Goal: Task Accomplishment & Management: Use online tool/utility

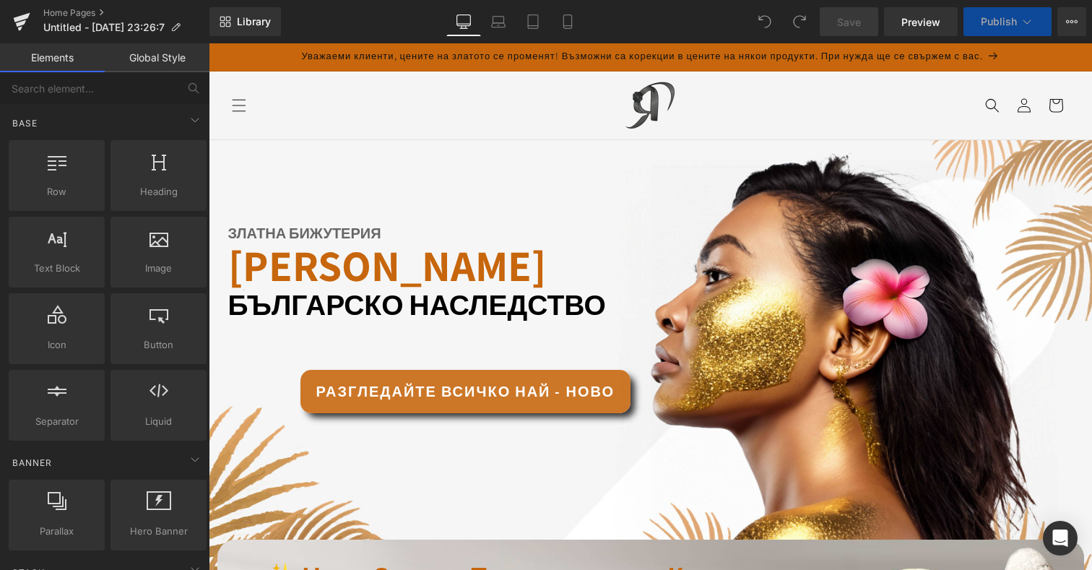
drag, startPoint x: 365, startPoint y: 99, endPoint x: 456, endPoint y: 196, distance: 132.8
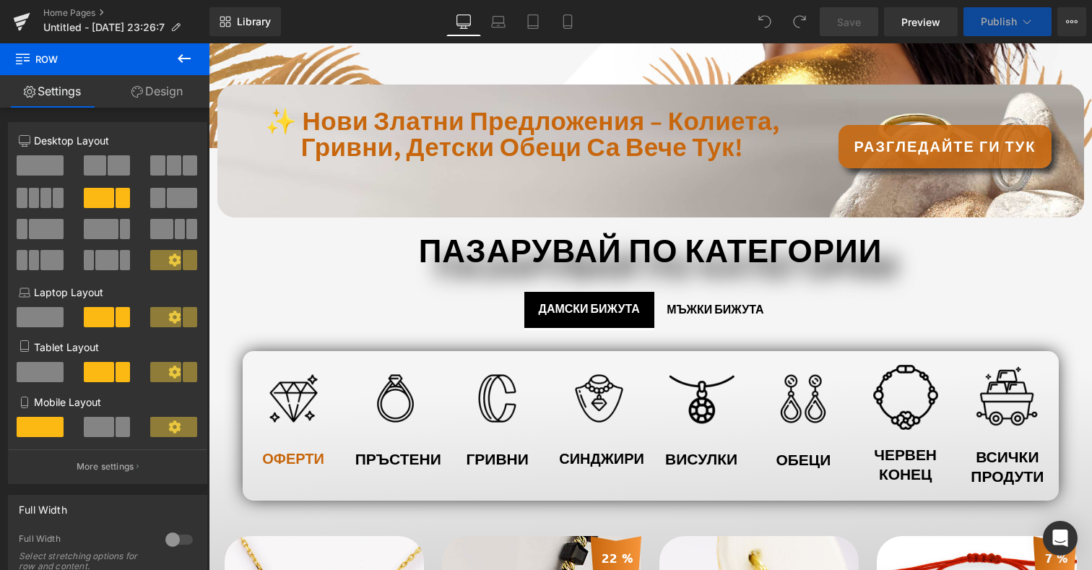
scroll to position [385, 0]
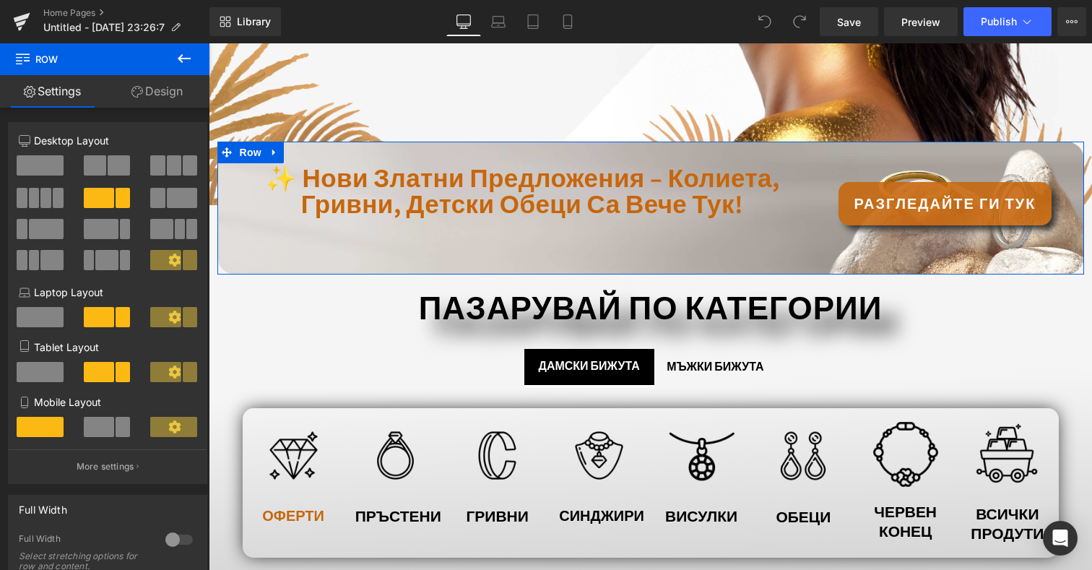
click at [479, 232] on div "✨ нови златни предложения – колиета, гривни, детски обеци са вече тук! Text Blo…" at bounding box center [650, 208] width 867 height 133
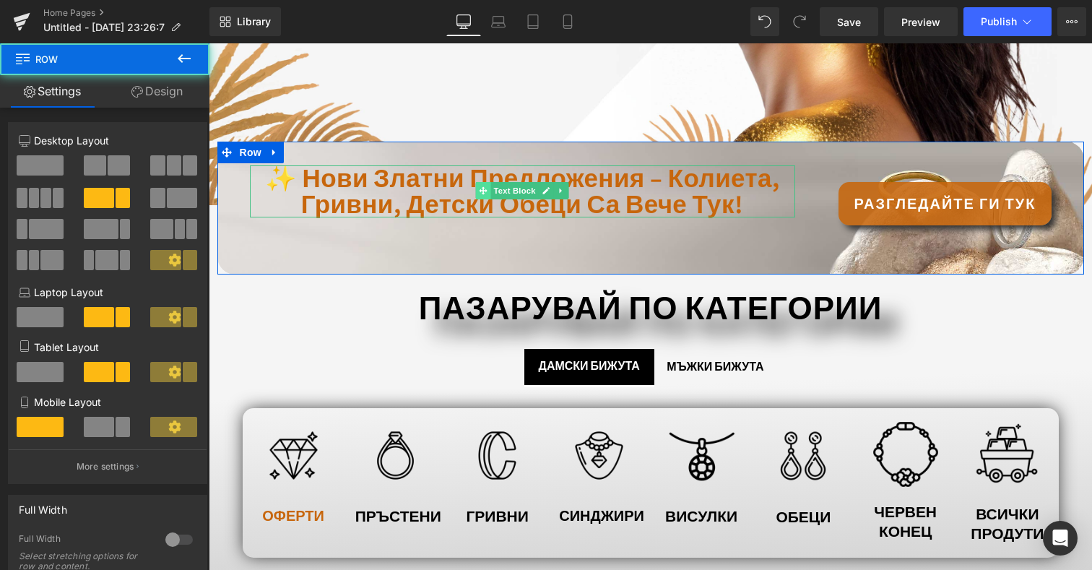
click at [476, 189] on span at bounding box center [483, 190] width 15 height 17
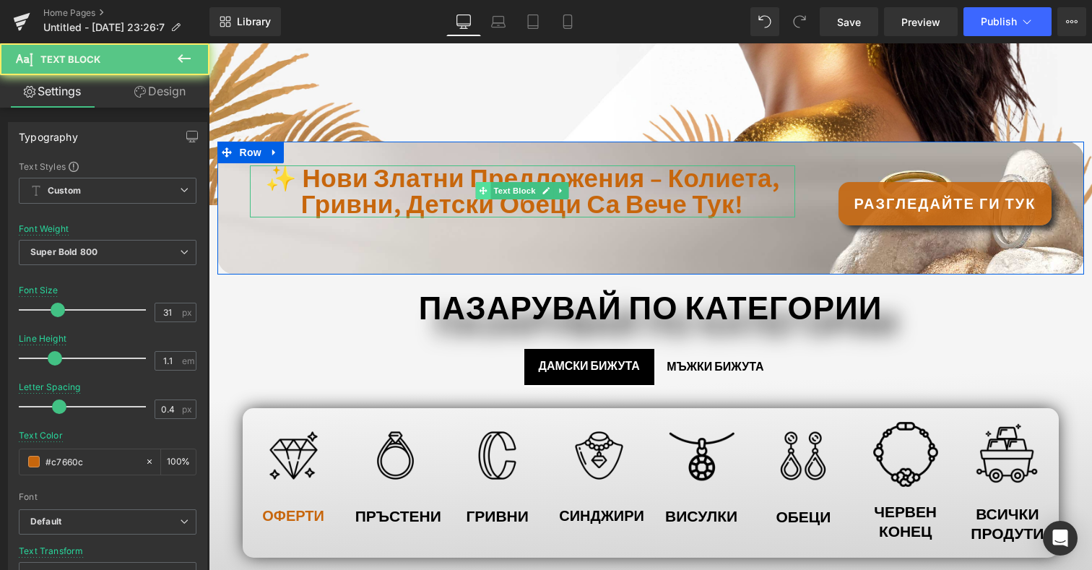
click at [476, 189] on span at bounding box center [483, 190] width 15 height 17
click at [428, 193] on span "✨ нови златни предложения – колиета, гривни, детски обеци са вече тук!" at bounding box center [522, 190] width 515 height 59
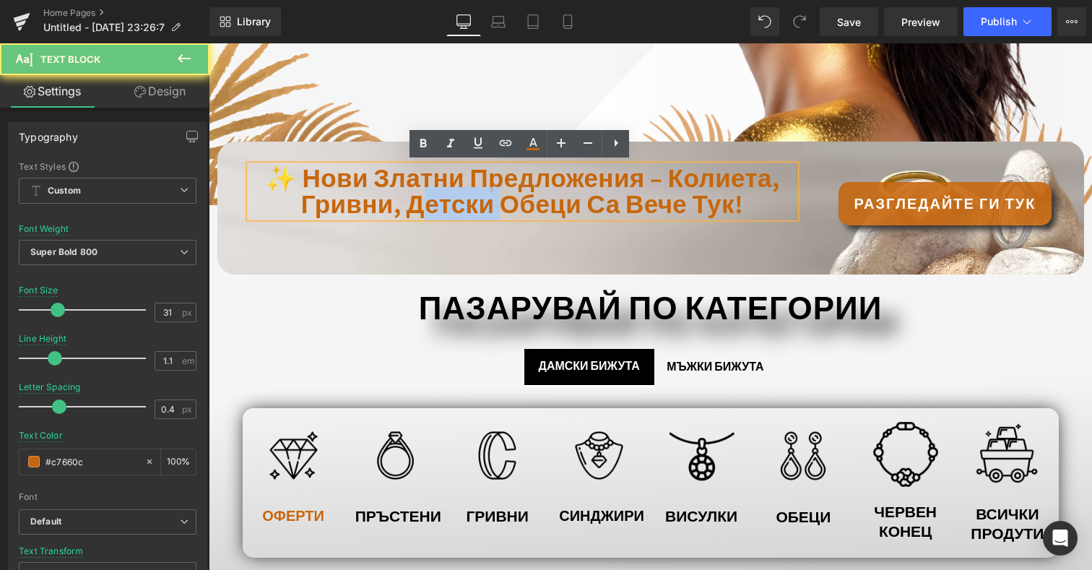
click at [428, 193] on span "✨ нови златни предложения – колиета, гривни, детски обеци са вече тук!" at bounding box center [522, 190] width 515 height 59
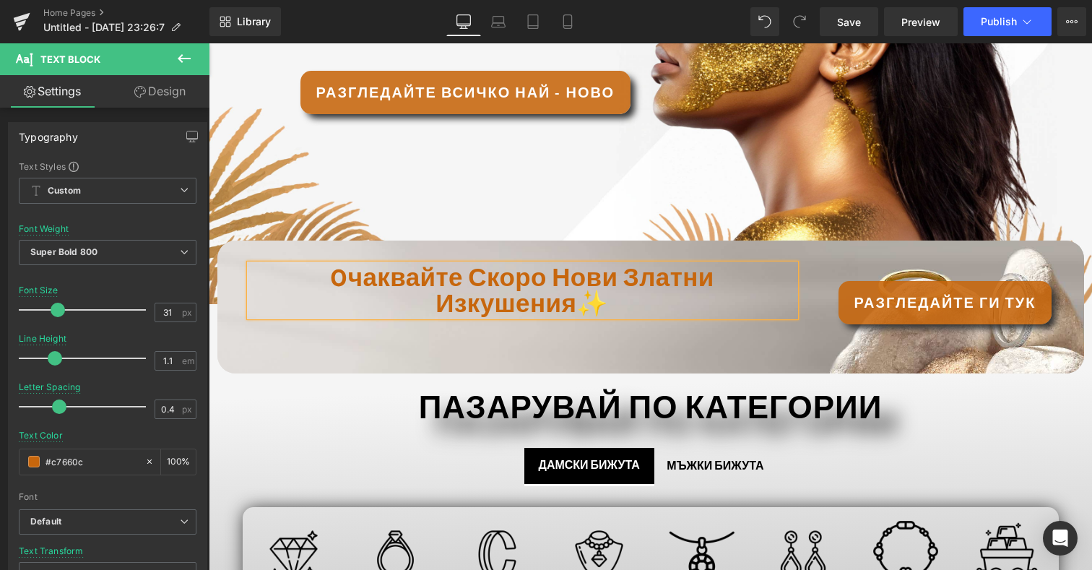
scroll to position [281, 0]
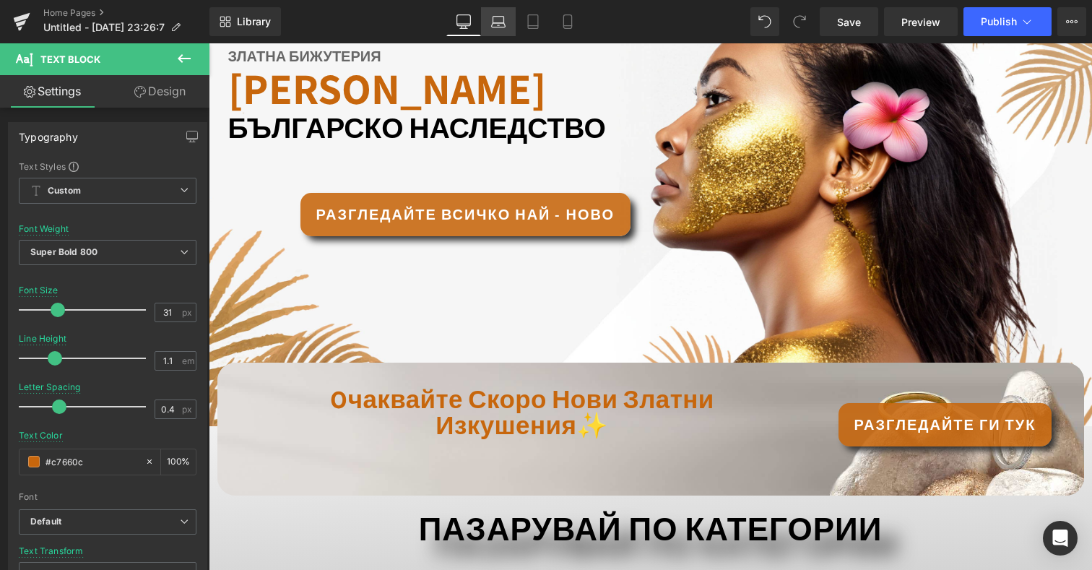
click at [492, 24] on icon at bounding box center [498, 21] width 14 height 14
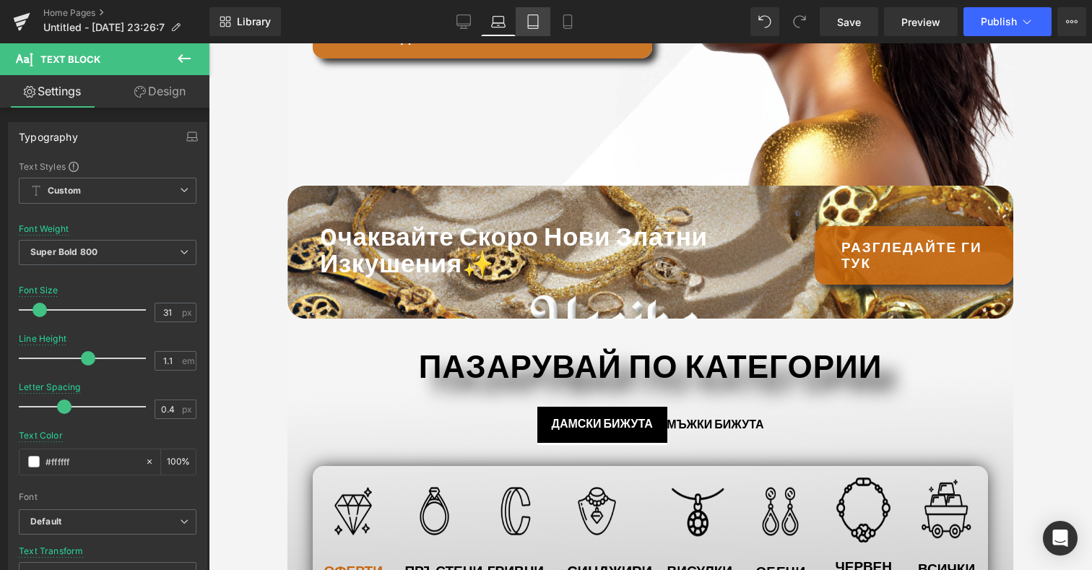
click at [537, 20] on icon at bounding box center [533, 21] width 14 height 14
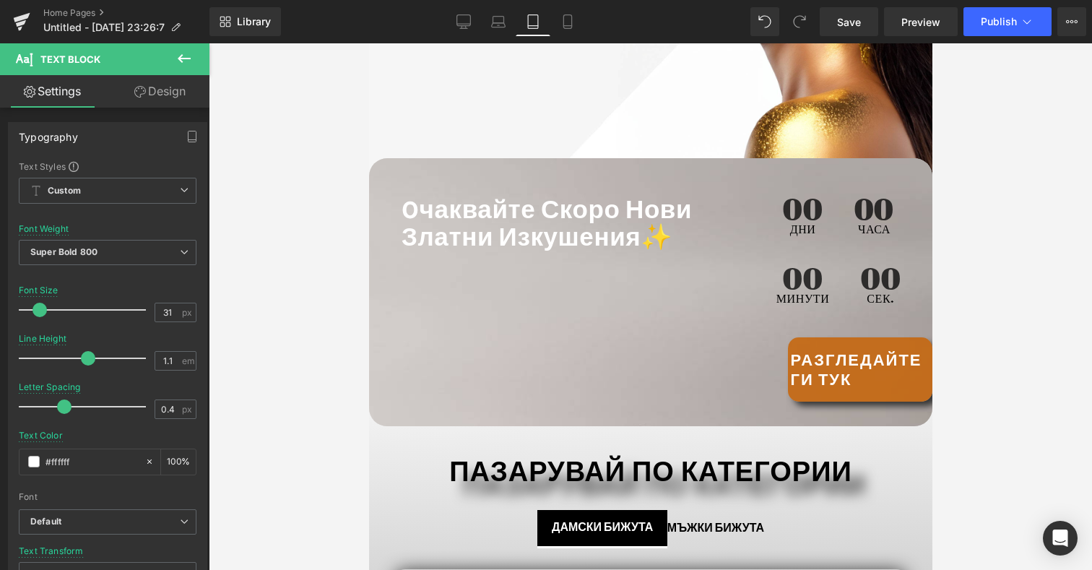
scroll to position [331, 0]
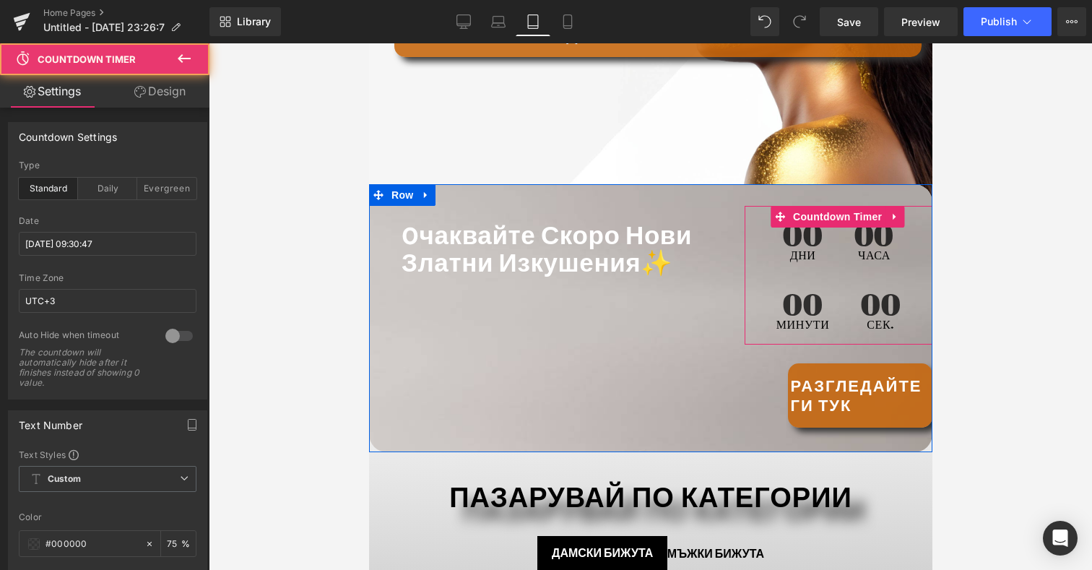
click at [798, 290] on span "00" at bounding box center [802, 304] width 53 height 29
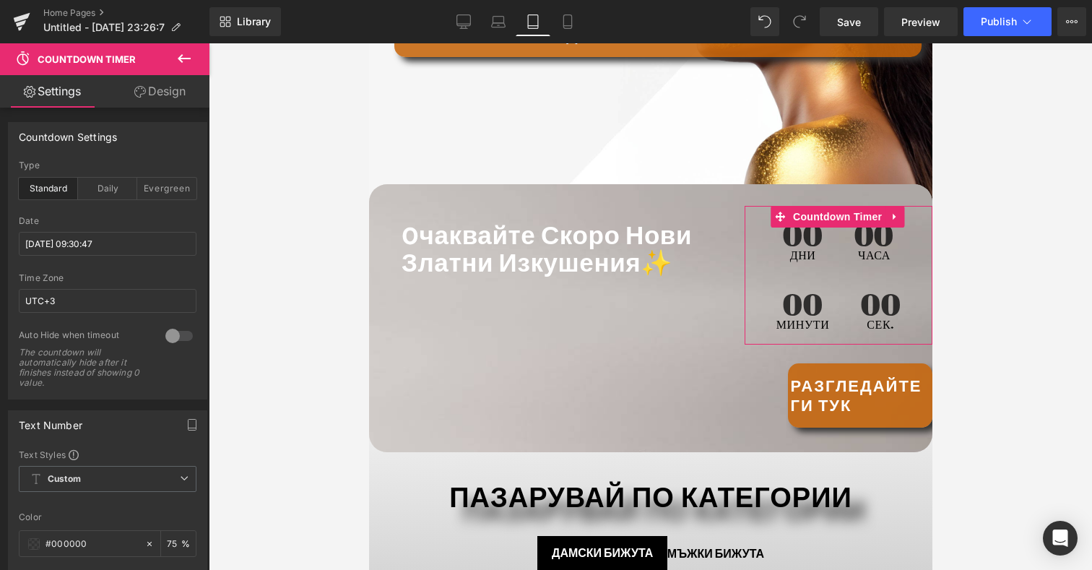
click at [165, 90] on link "Design" at bounding box center [160, 91] width 105 height 32
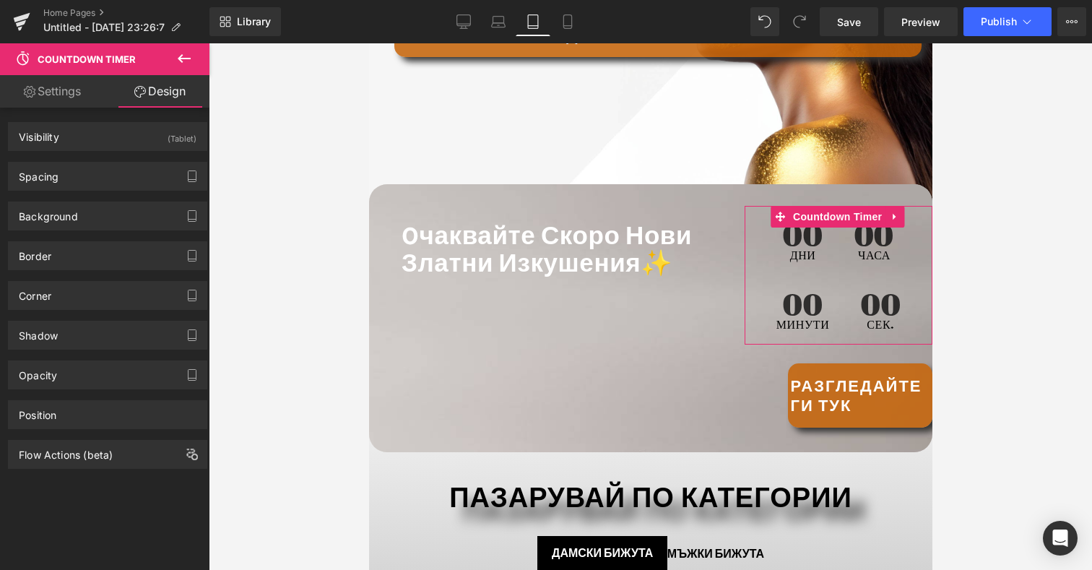
click at [129, 152] on div "Spacing [GEOGRAPHIC_DATA] [GEOGRAPHIC_DATA] Setup Global Style" at bounding box center [108, 171] width 216 height 40
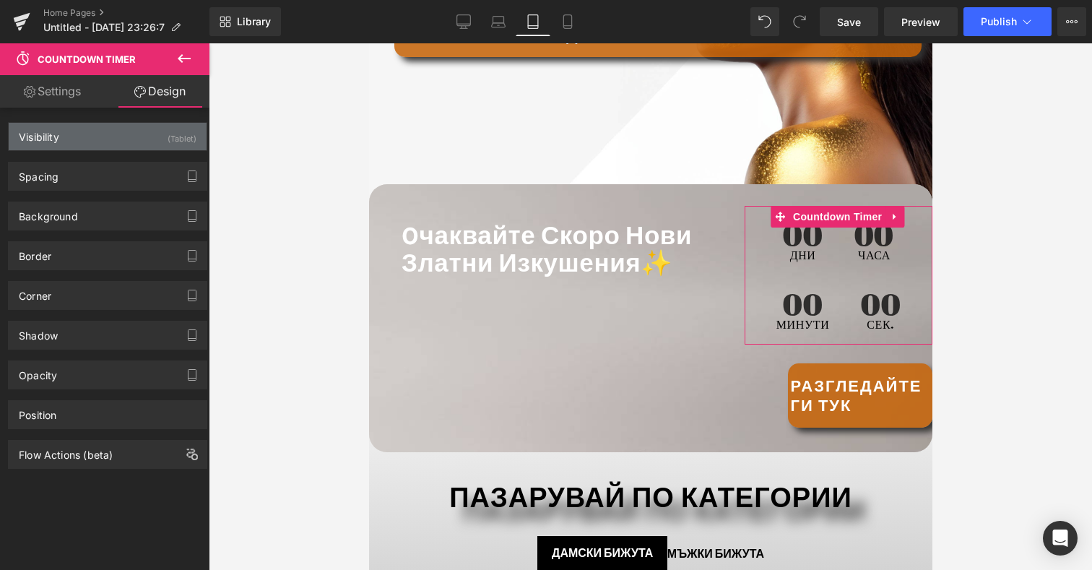
click at [135, 142] on div "Visibility (Tablet)" at bounding box center [108, 136] width 198 height 27
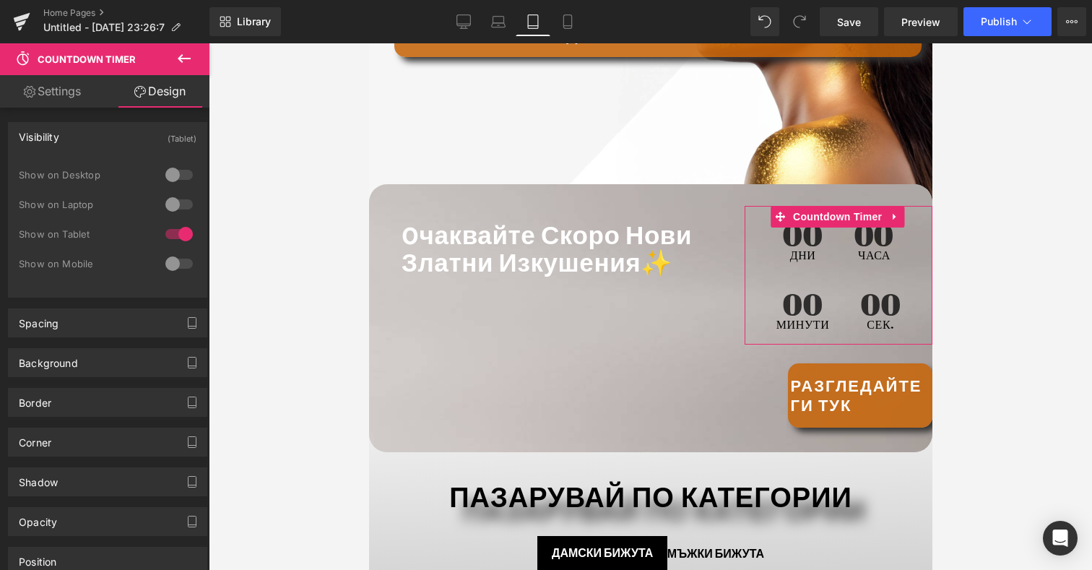
click at [185, 175] on div at bounding box center [179, 174] width 35 height 23
click at [178, 209] on div at bounding box center [179, 204] width 35 height 23
click at [178, 264] on div at bounding box center [179, 263] width 35 height 23
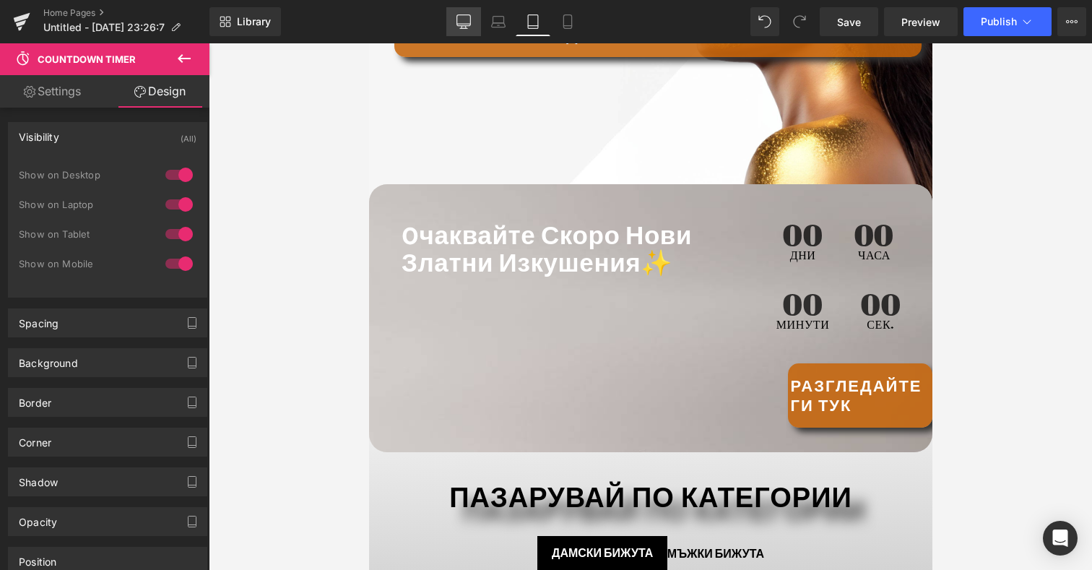
click at [466, 25] on icon at bounding box center [463, 21] width 14 height 14
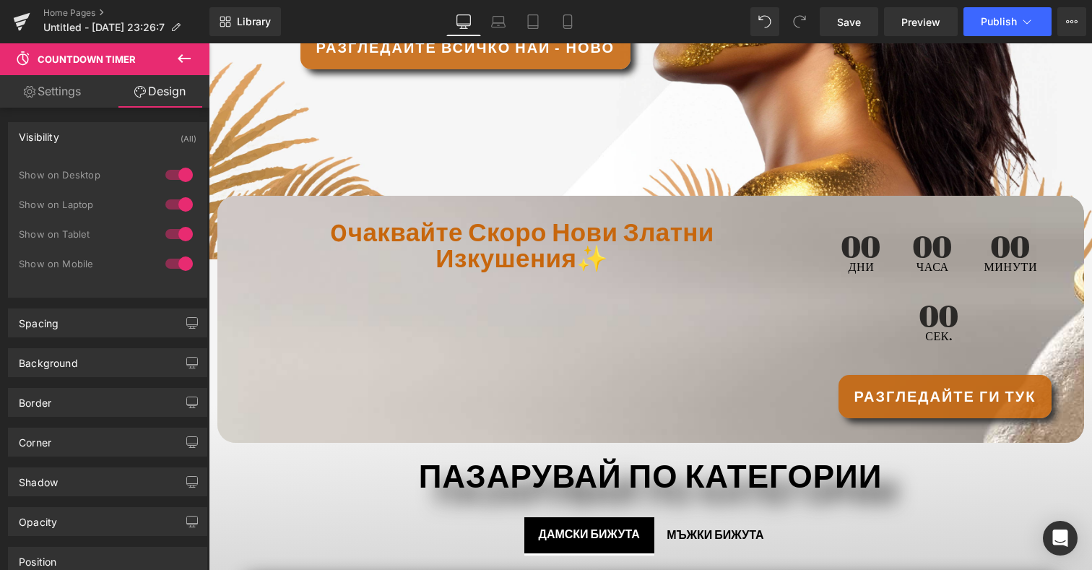
scroll to position [342, 0]
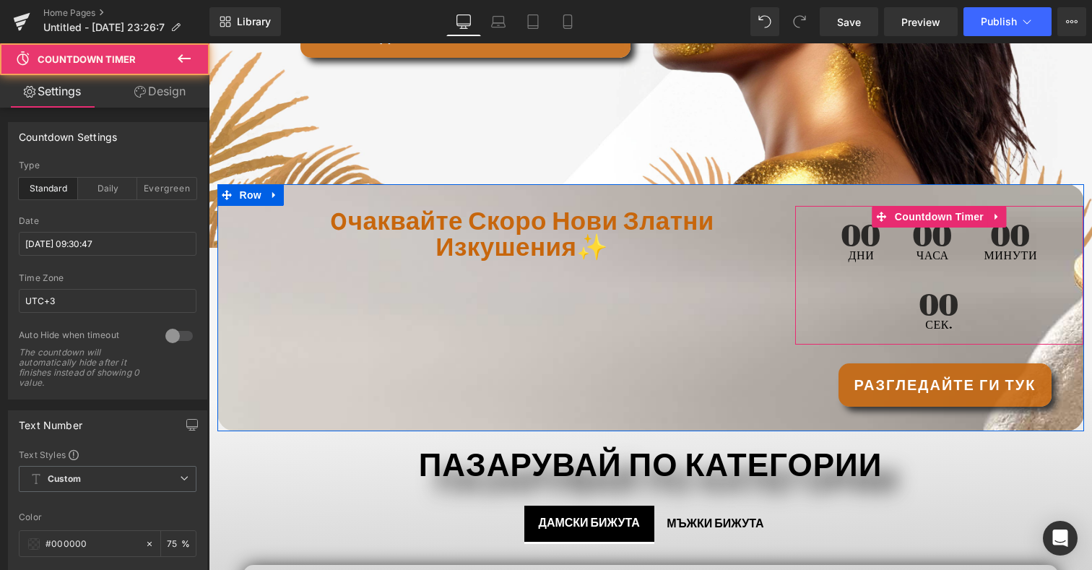
click at [923, 290] on span "00" at bounding box center [939, 304] width 40 height 29
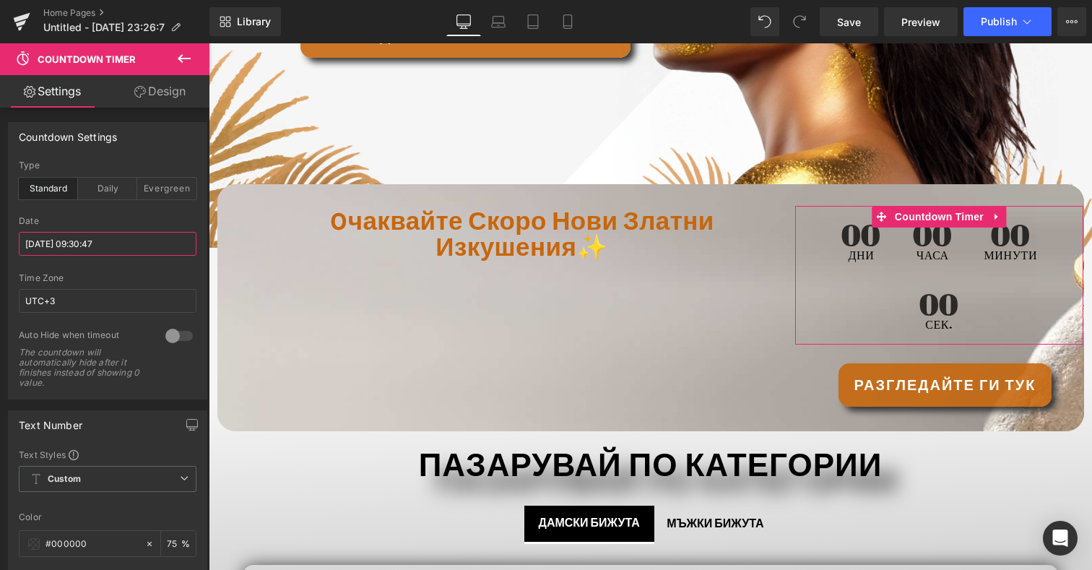
click at [108, 237] on input "[DATE] 09:30:47" at bounding box center [108, 244] width 178 height 24
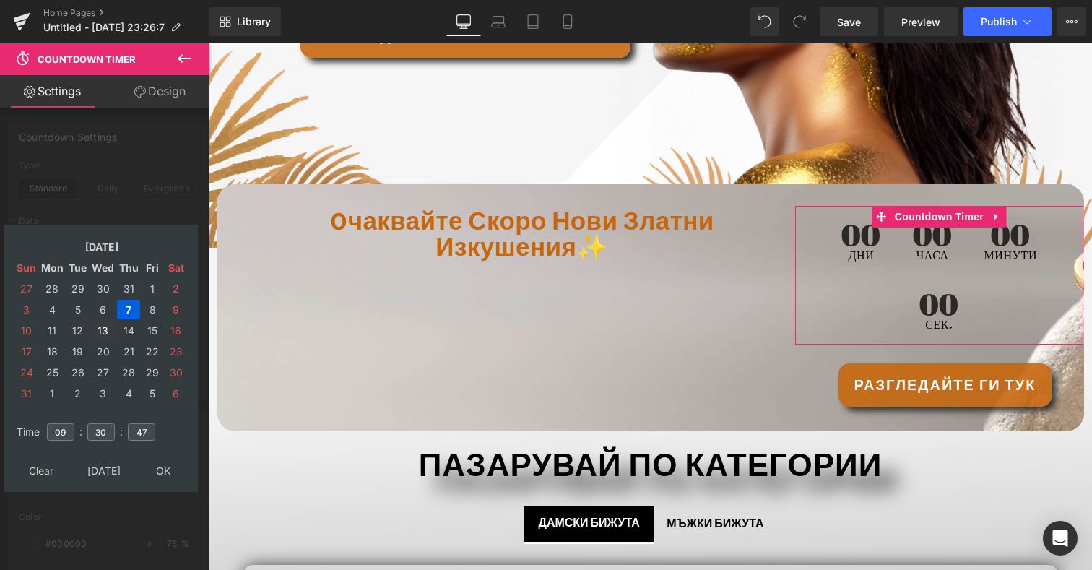
click at [98, 331] on td "13" at bounding box center [102, 330] width 25 height 19
click at [117, 469] on td "[DATE]" at bounding box center [103, 470] width 69 height 19
click at [86, 370] on td "30" at bounding box center [77, 371] width 22 height 19
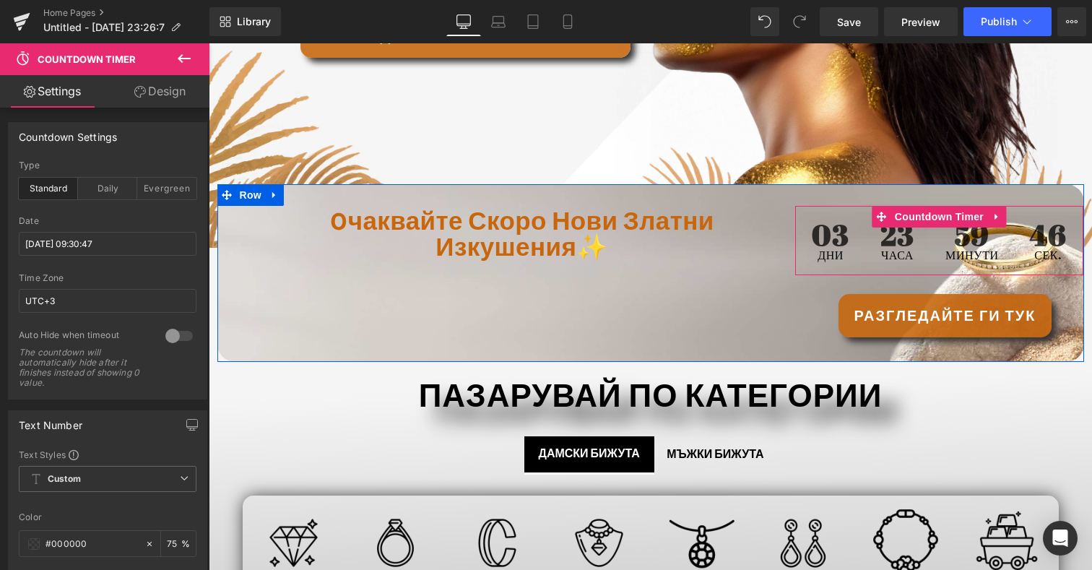
click at [913, 229] on span "23" at bounding box center [896, 234] width 33 height 29
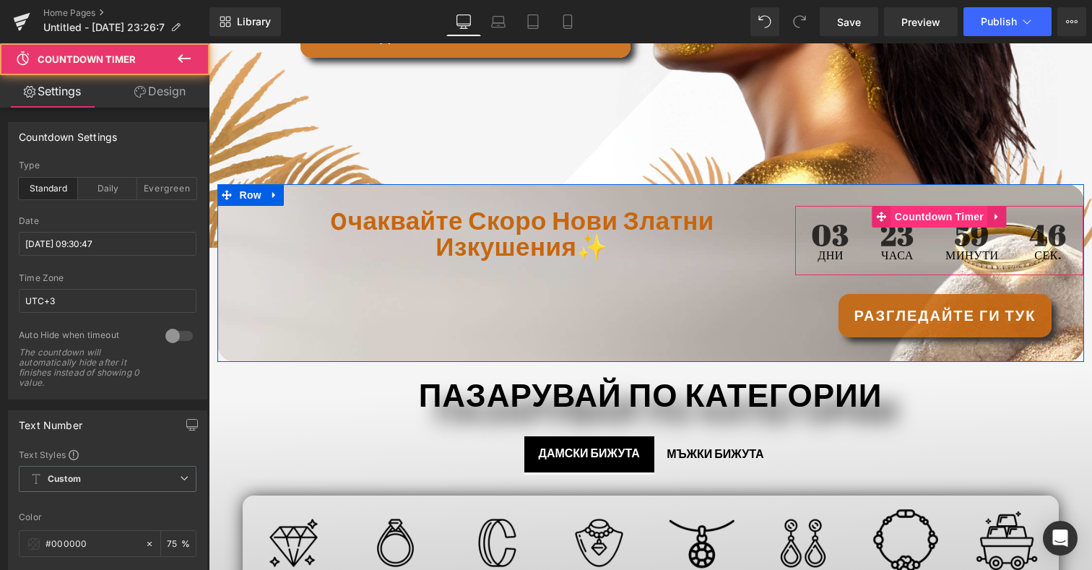
click at [938, 217] on span "Countdown Timer" at bounding box center [939, 217] width 96 height 22
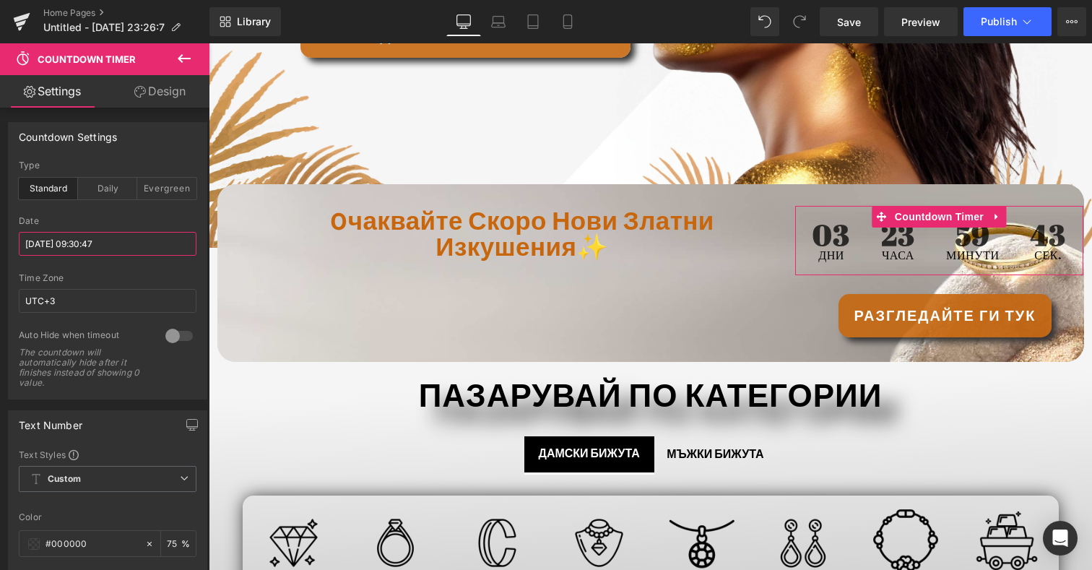
click at [112, 235] on input "[DATE] 09:30:47" at bounding box center [108, 244] width 178 height 24
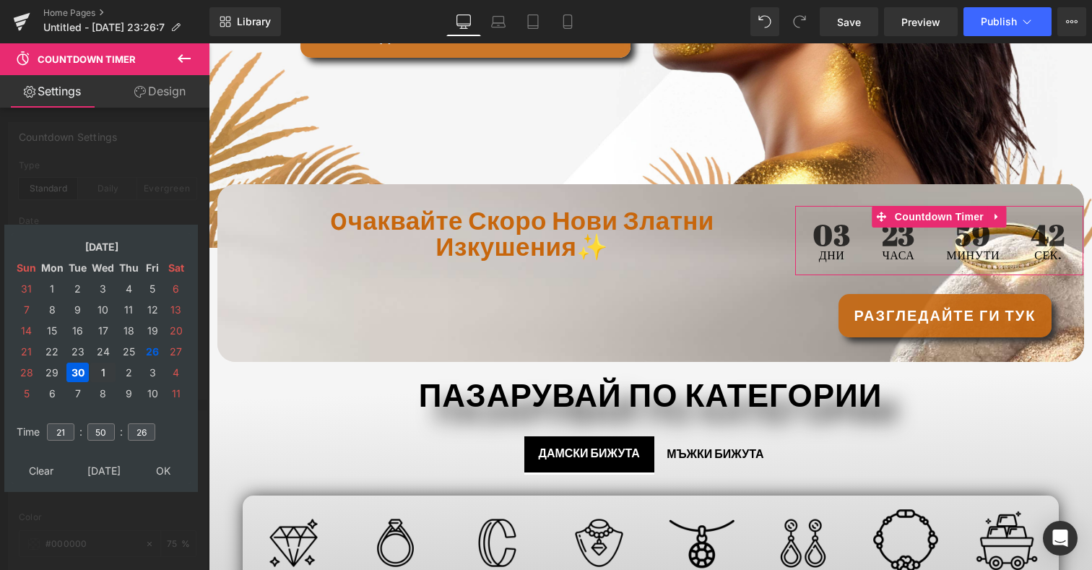
click at [105, 367] on td "1" at bounding box center [102, 371] width 25 height 19
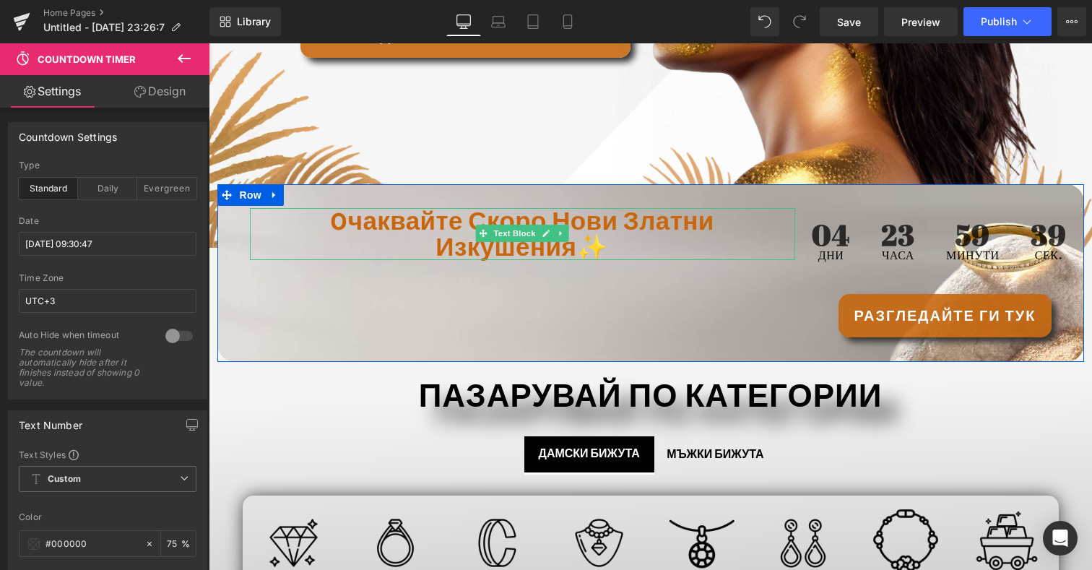
click at [471, 215] on span "oчаквайте скоро нови златни изкушения✨" at bounding box center [521, 233] width 383 height 59
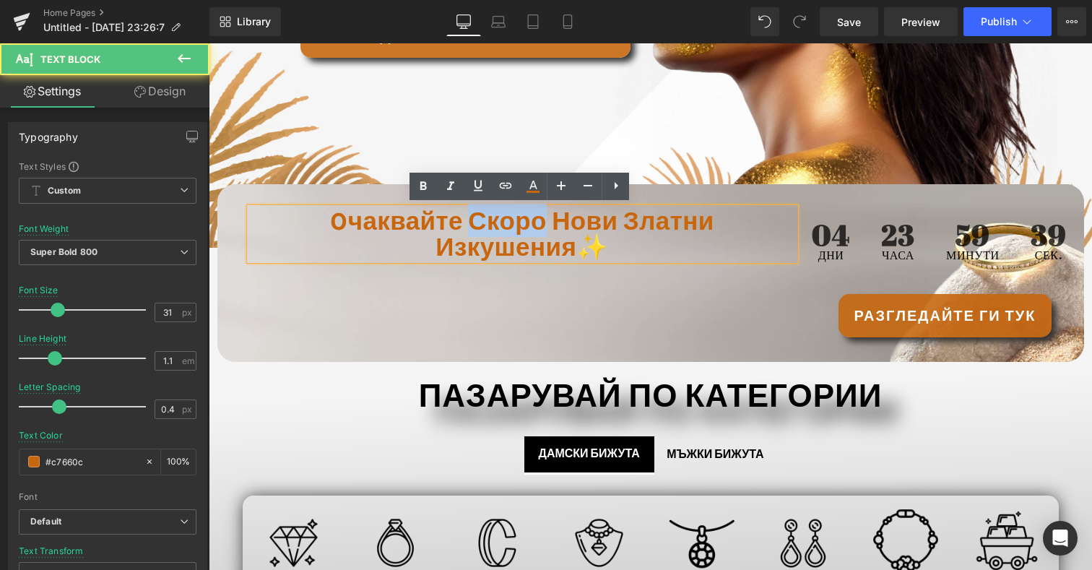
click at [471, 215] on span "oчаквайте скоро нови златни изкушения✨" at bounding box center [521, 233] width 383 height 59
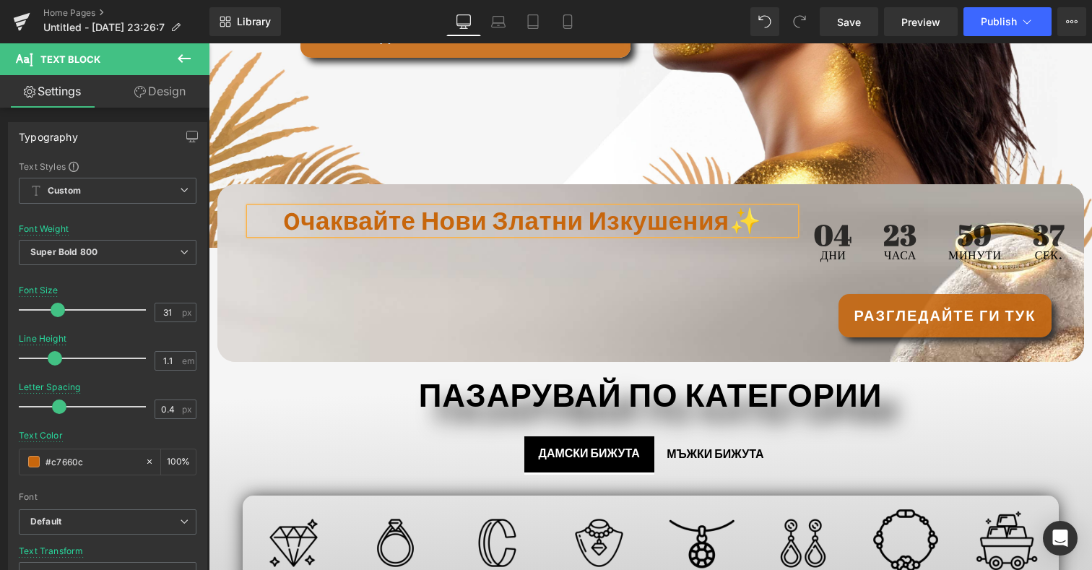
drag, startPoint x: 471, startPoint y: 215, endPoint x: 541, endPoint y: 260, distance: 83.1
click at [541, 260] on div "oчаквайте нови златни изкушения✨ Text Block 04 Дни 23 Часа 59 минути 37 сек. Co…" at bounding box center [650, 273] width 867 height 178
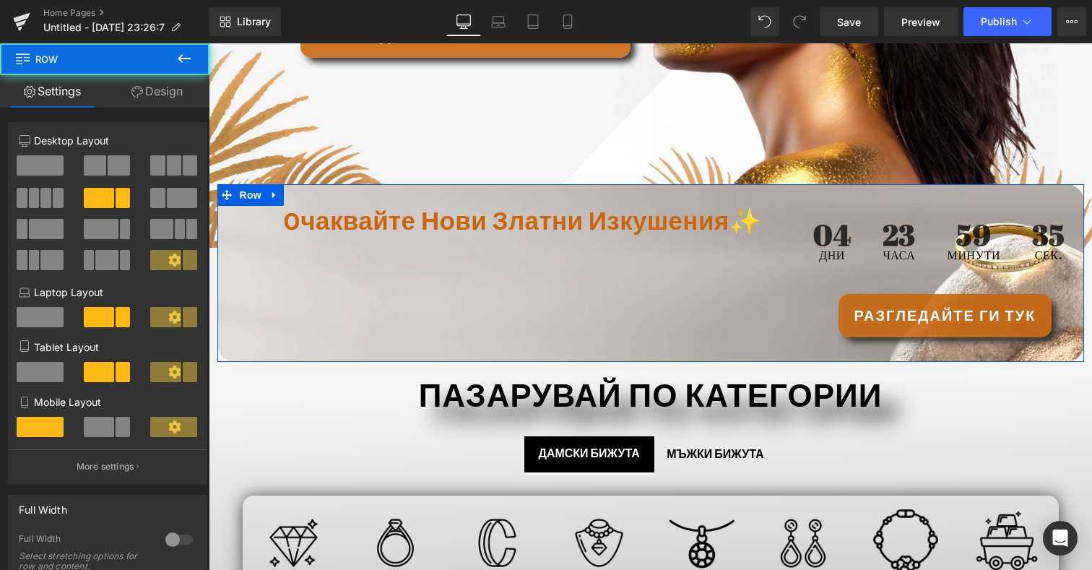
click at [892, 289] on div "04 Дни 23 Часа 59 минути 35 сек. Countdown Timer Разгледайте ги тук Button" at bounding box center [939, 280] width 289 height 149
click at [892, 275] on div "04 Дни 23 Часа 59 минути 35 сек." at bounding box center [939, 240] width 281 height 69
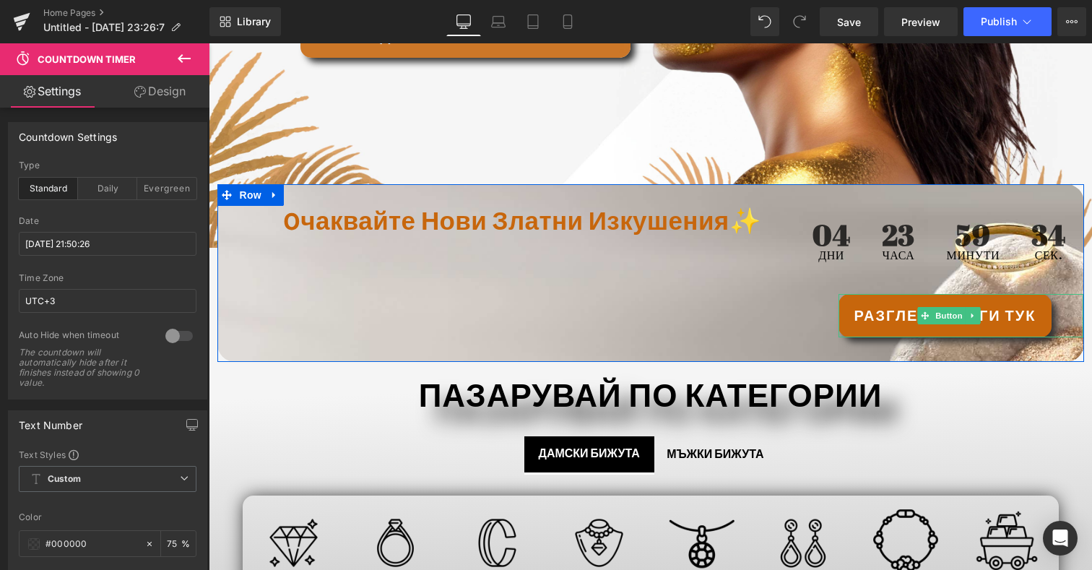
click at [907, 337] on link "Разгледайте ги тук" at bounding box center [945, 315] width 214 height 43
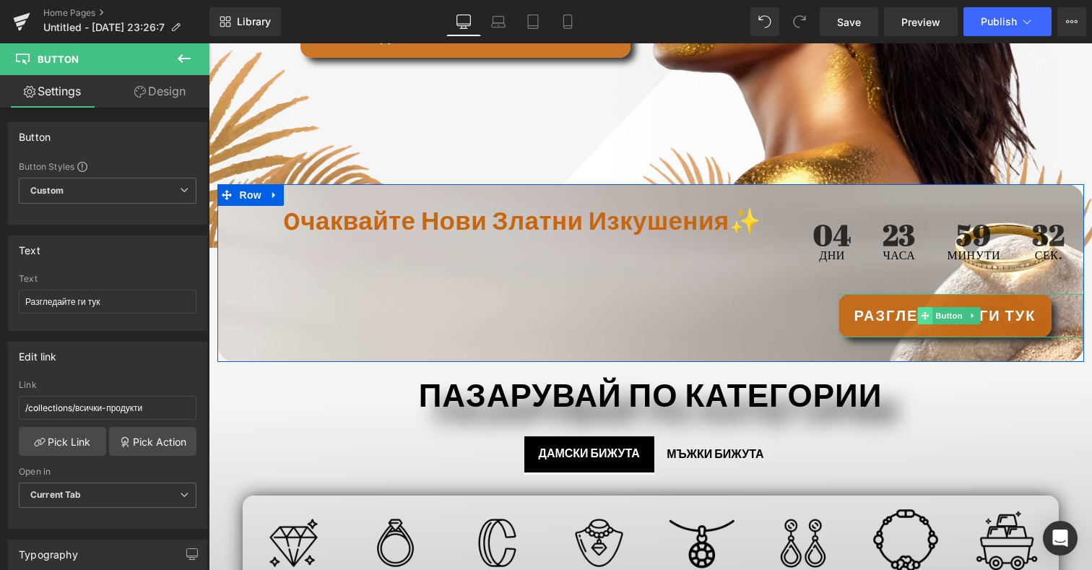
click at [921, 315] on icon at bounding box center [925, 315] width 8 height 9
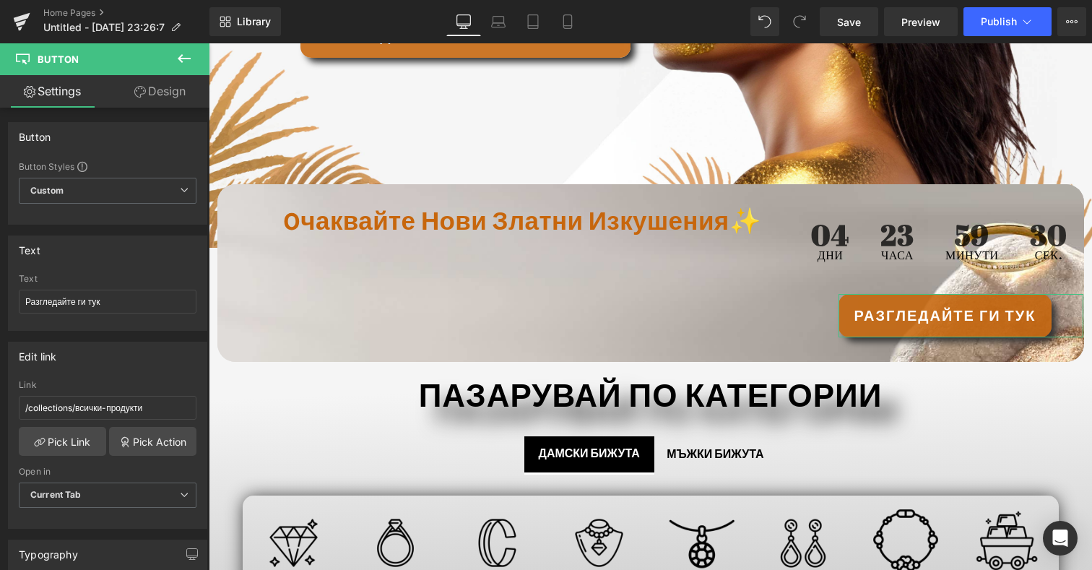
click at [148, 87] on link "Design" at bounding box center [160, 91] width 105 height 32
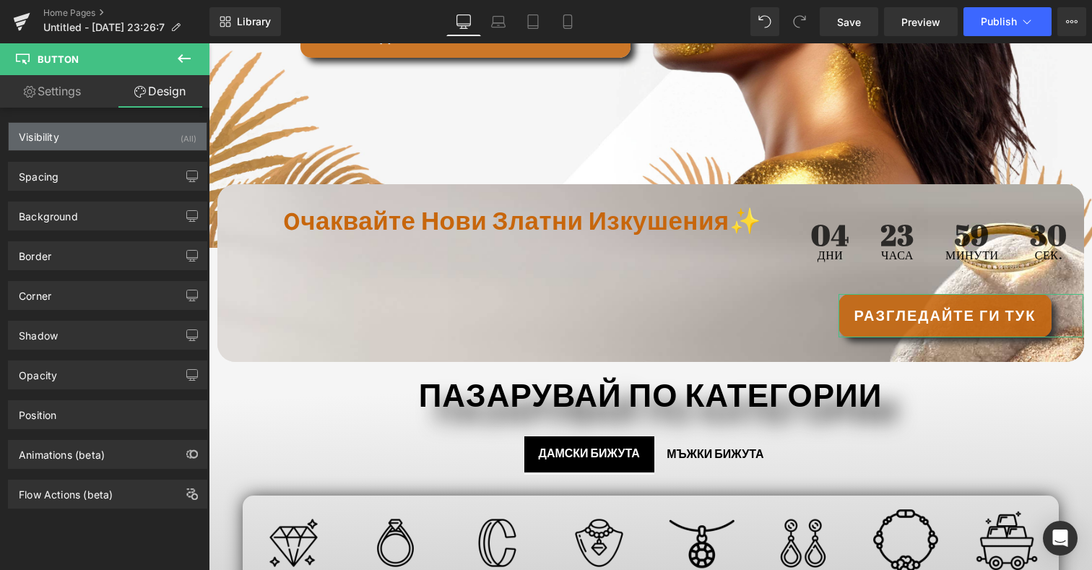
click at [171, 127] on div "Visibility (All)" at bounding box center [108, 136] width 198 height 27
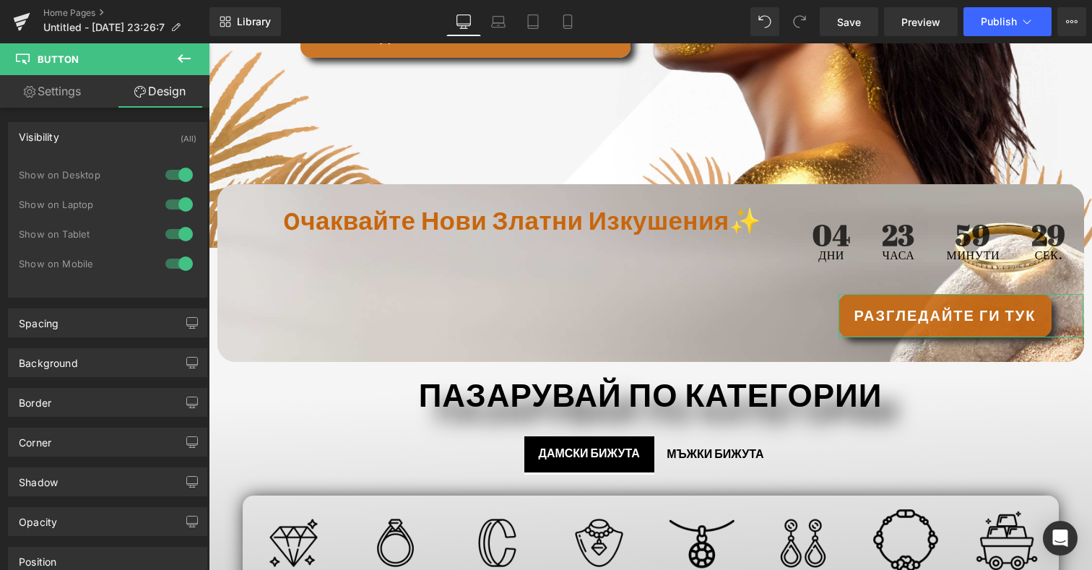
click at [186, 172] on div at bounding box center [179, 174] width 35 height 23
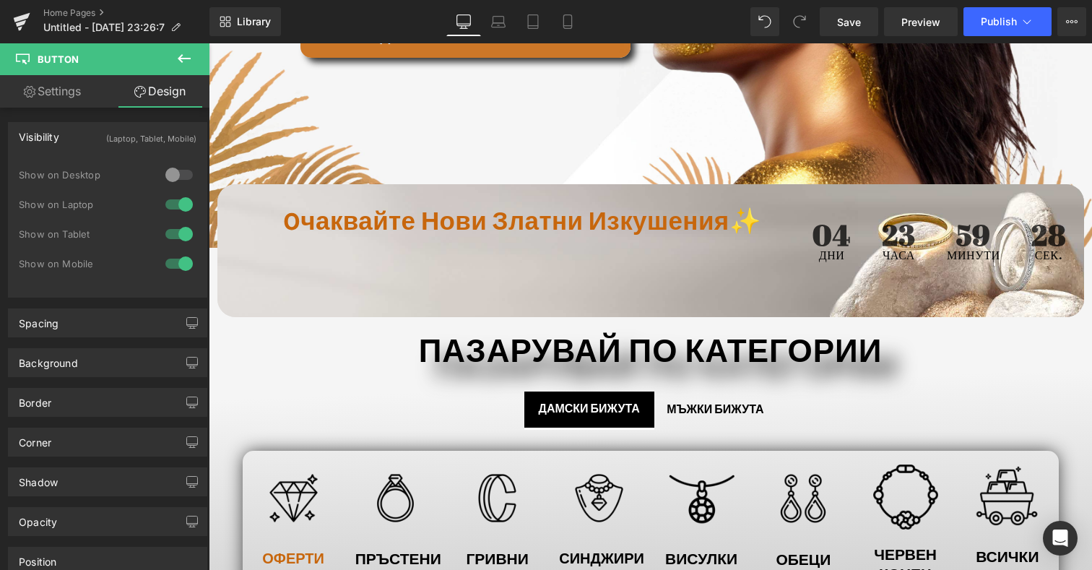
click at [176, 214] on div at bounding box center [179, 204] width 35 height 23
click at [177, 270] on div at bounding box center [179, 263] width 35 height 23
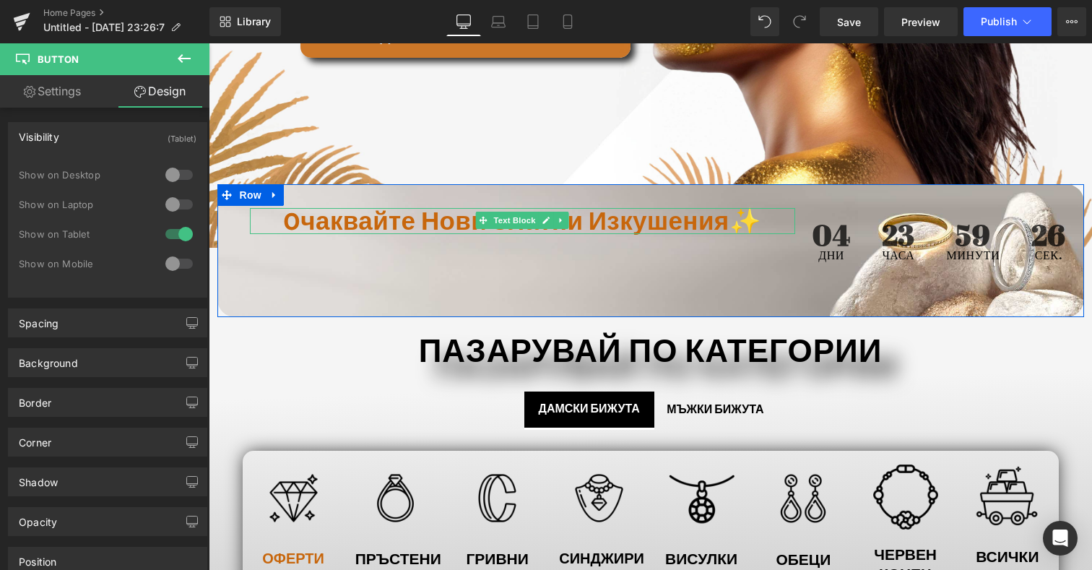
click at [273, 214] on div "oчаквайте нови златни изкушения✨" at bounding box center [522, 221] width 545 height 26
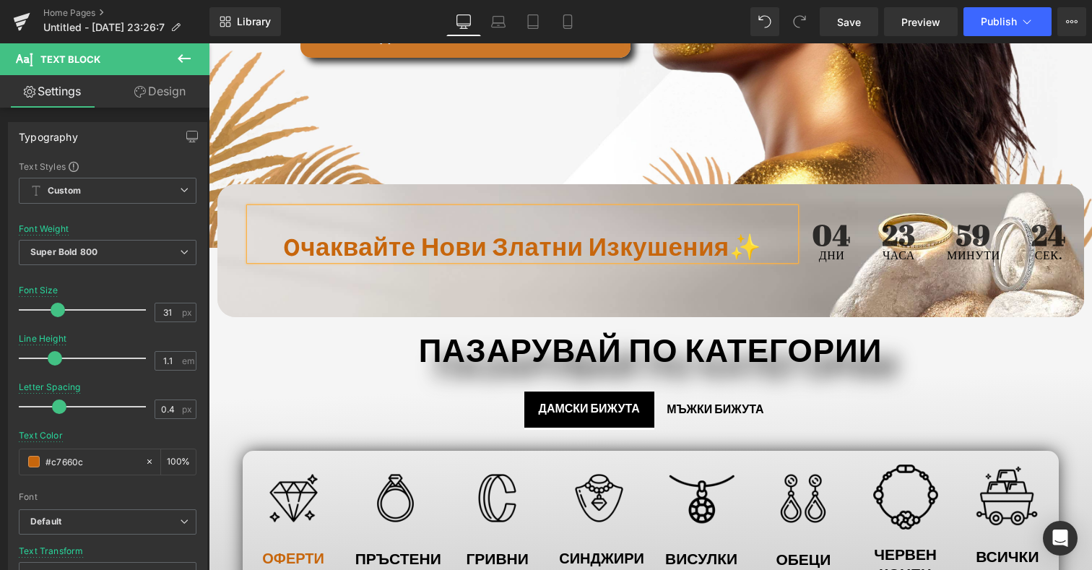
click at [248, 273] on div "oчаквайте нови златни изкушения✨ Text Block 04 Дни 23 Часа 59 минути 24 сек. Co…" at bounding box center [650, 250] width 867 height 133
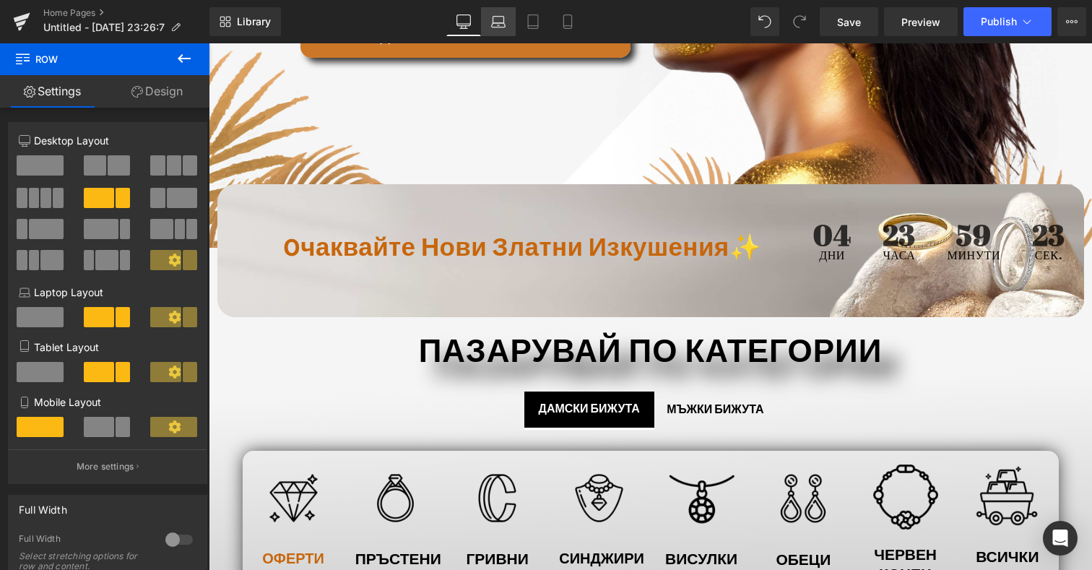
click at [489, 24] on link "Laptop" at bounding box center [498, 21] width 35 height 29
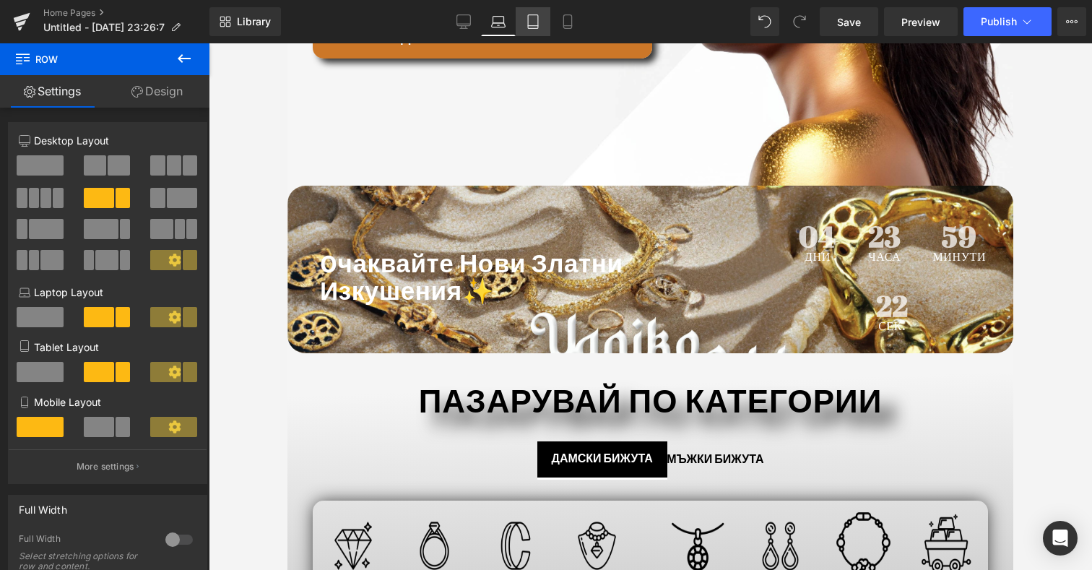
click at [540, 20] on icon at bounding box center [533, 21] width 14 height 14
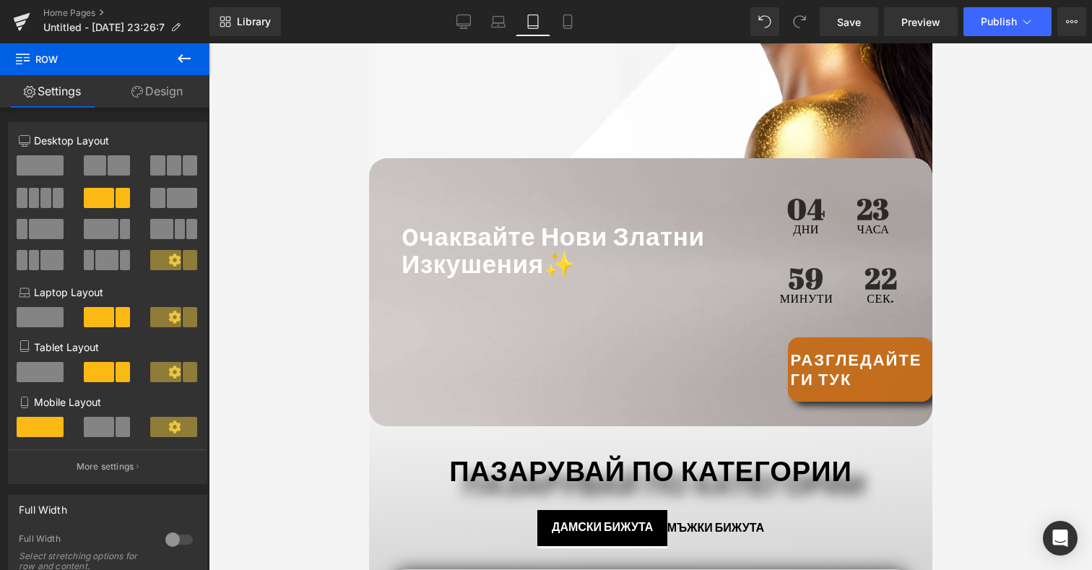
scroll to position [331, 0]
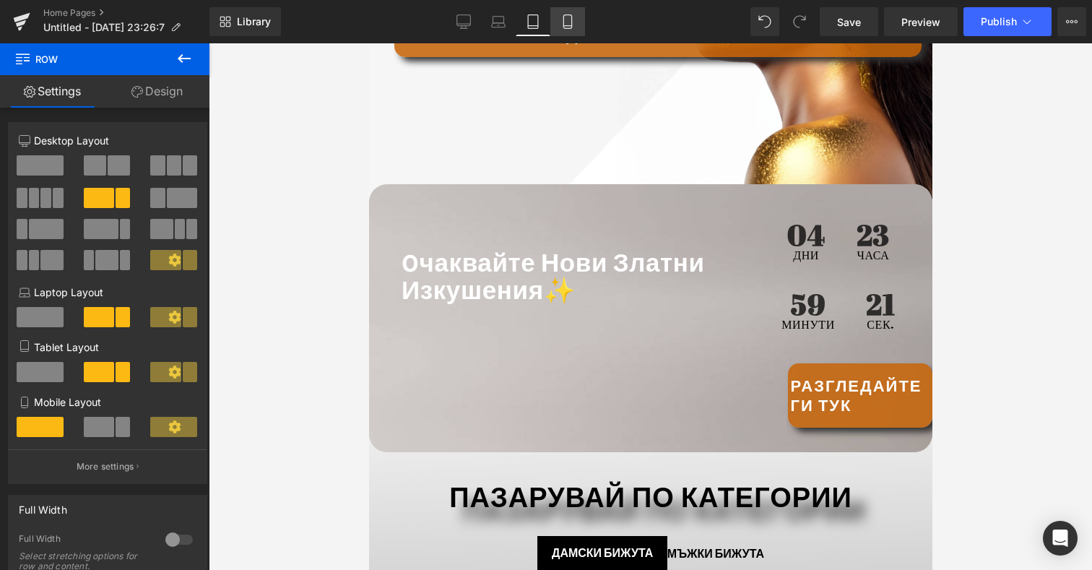
click at [585, 19] on link "Mobile" at bounding box center [567, 21] width 35 height 29
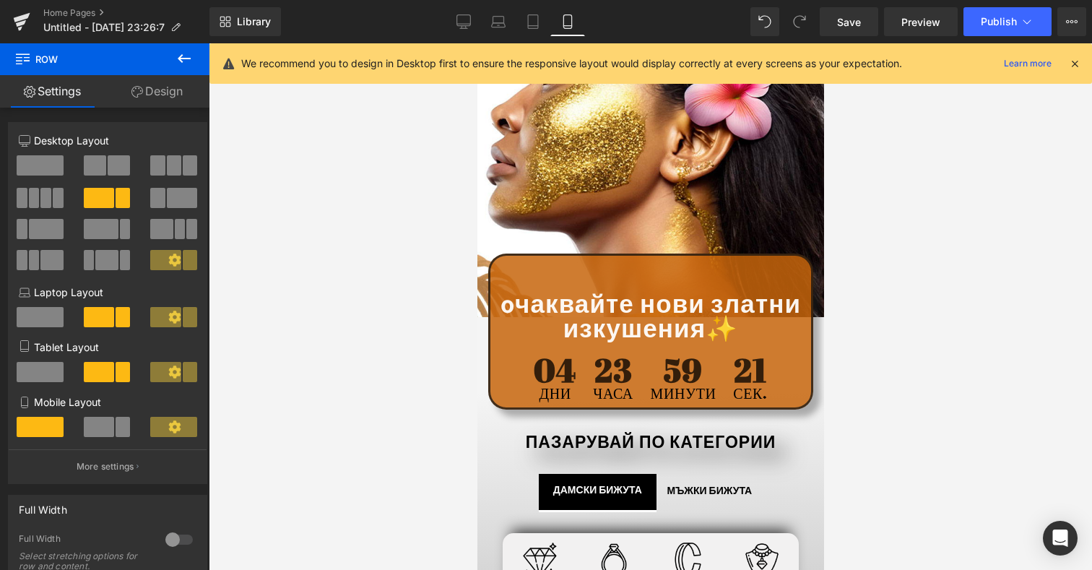
scroll to position [399, 0]
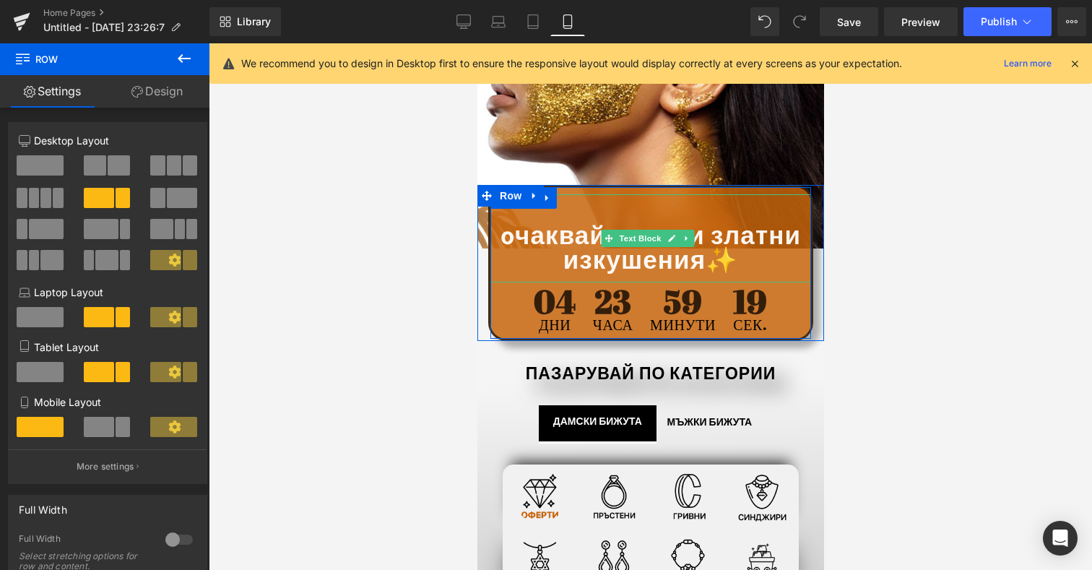
click at [508, 227] on span "oчаквайте нови златни изкушения✨" at bounding box center [650, 247] width 300 height 58
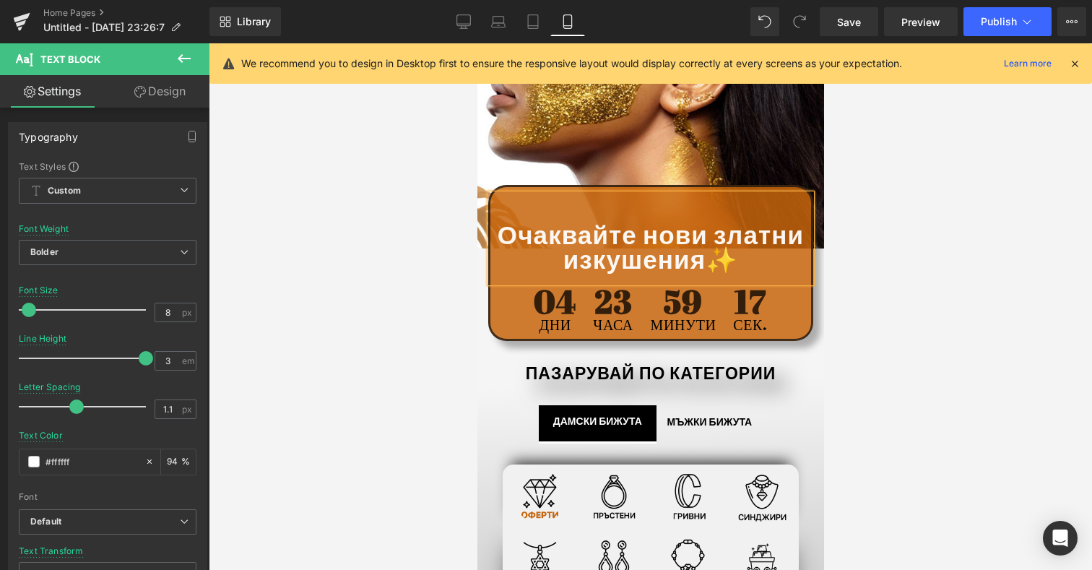
click at [571, 241] on span "Очаквайте нови златни изкушения✨" at bounding box center [650, 247] width 306 height 58
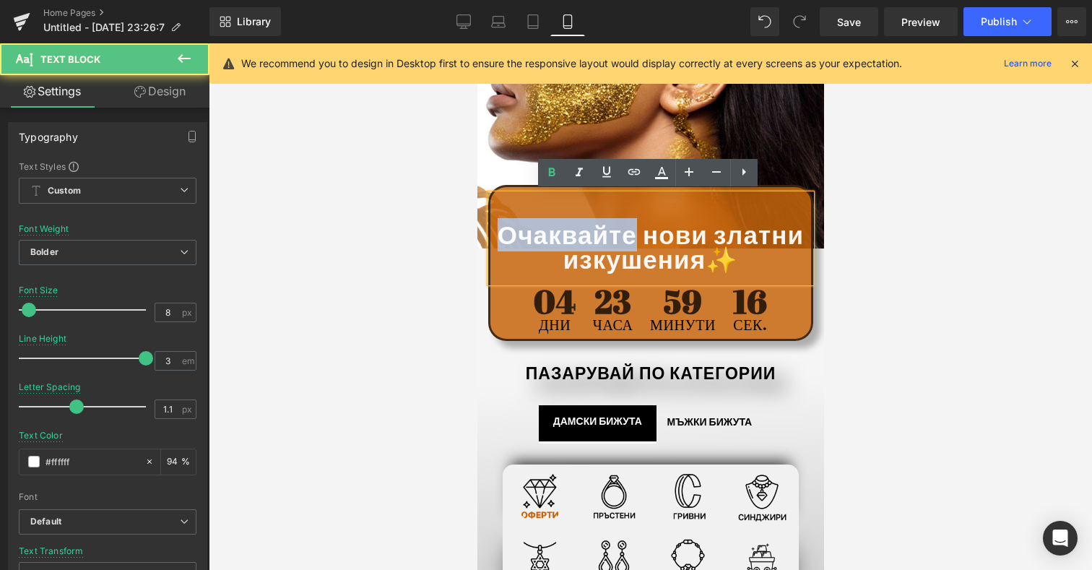
click at [571, 241] on span "Очаквайте нови златни изкушения✨" at bounding box center [650, 247] width 306 height 58
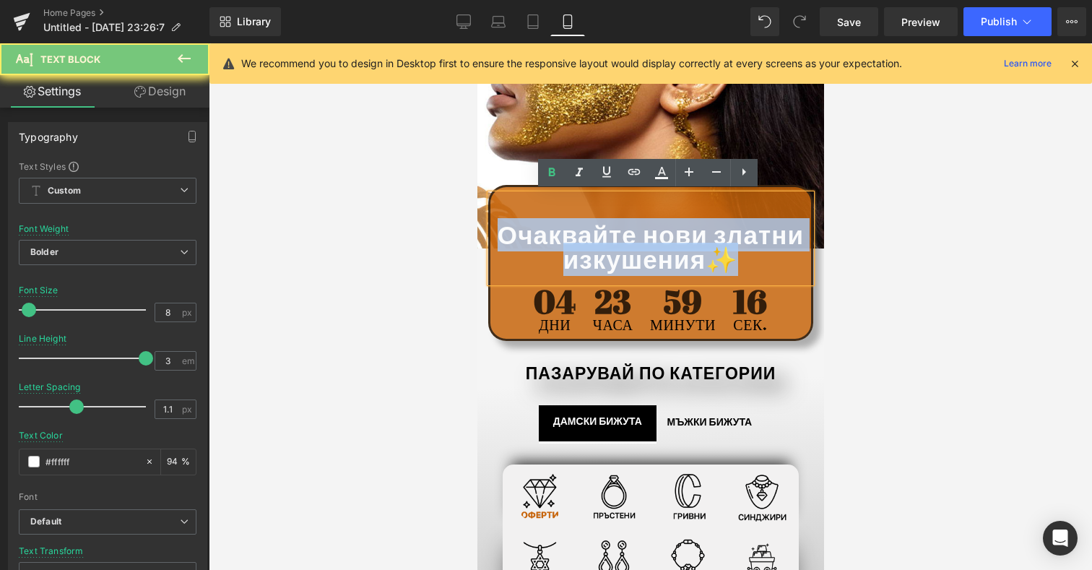
click at [571, 241] on span "Очаквайте нови златни изкушения✨" at bounding box center [650, 247] width 306 height 58
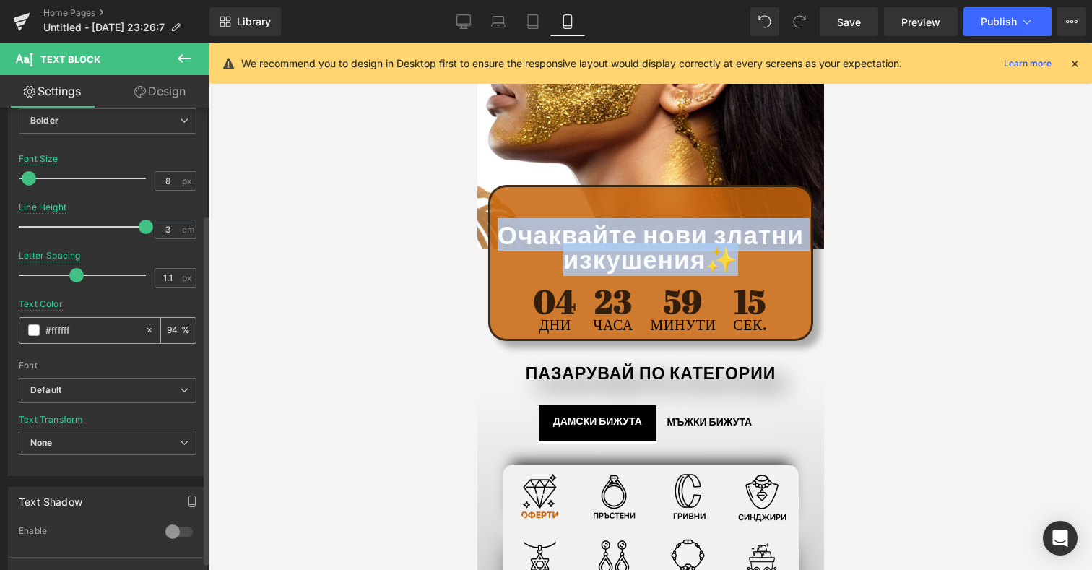
scroll to position [149, 0]
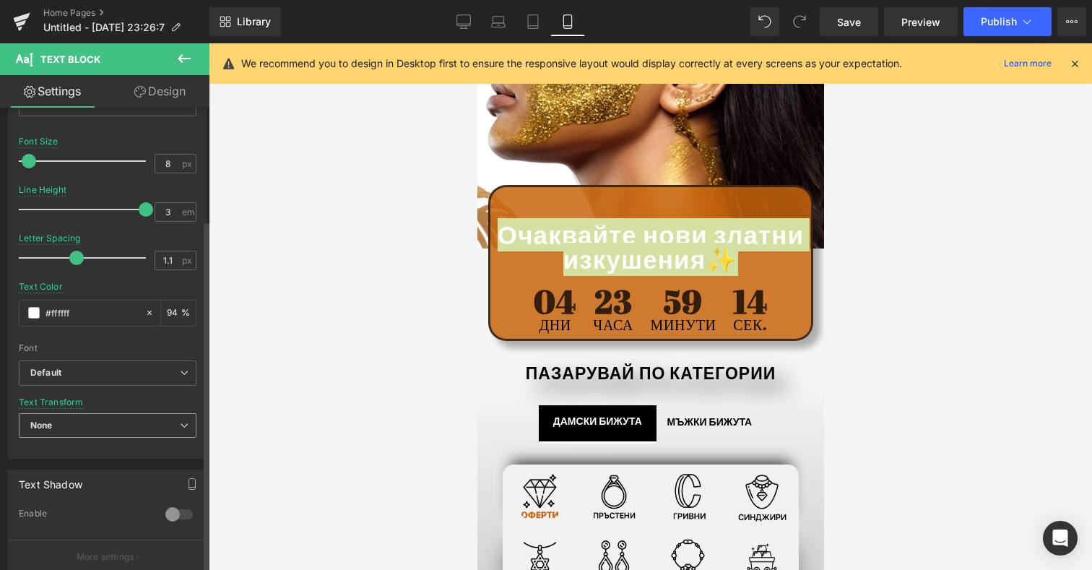
click at [156, 419] on span "None" at bounding box center [108, 425] width 178 height 25
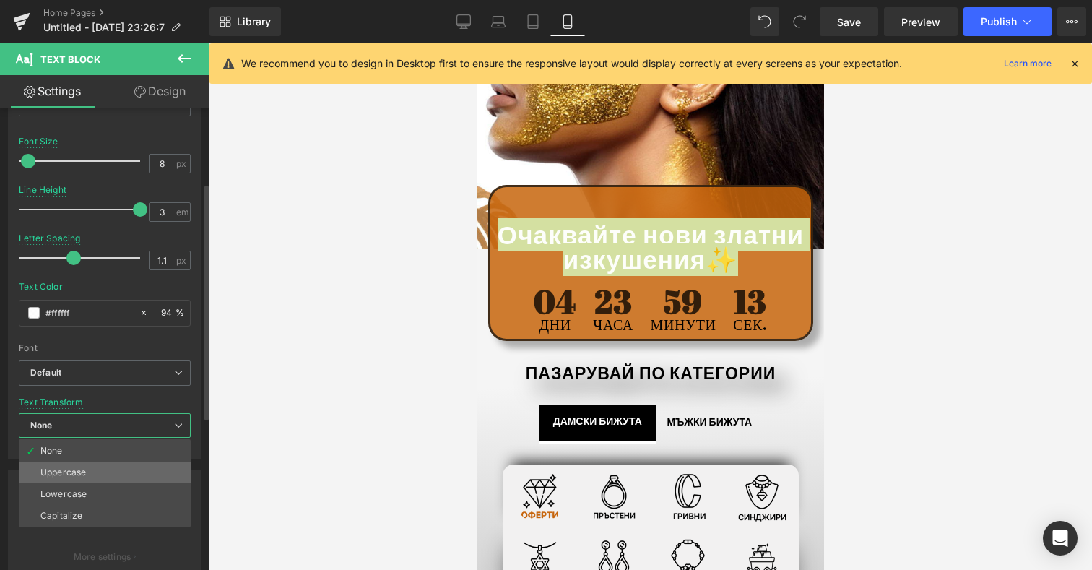
click at [163, 477] on li "Uppercase" at bounding box center [105, 472] width 172 height 22
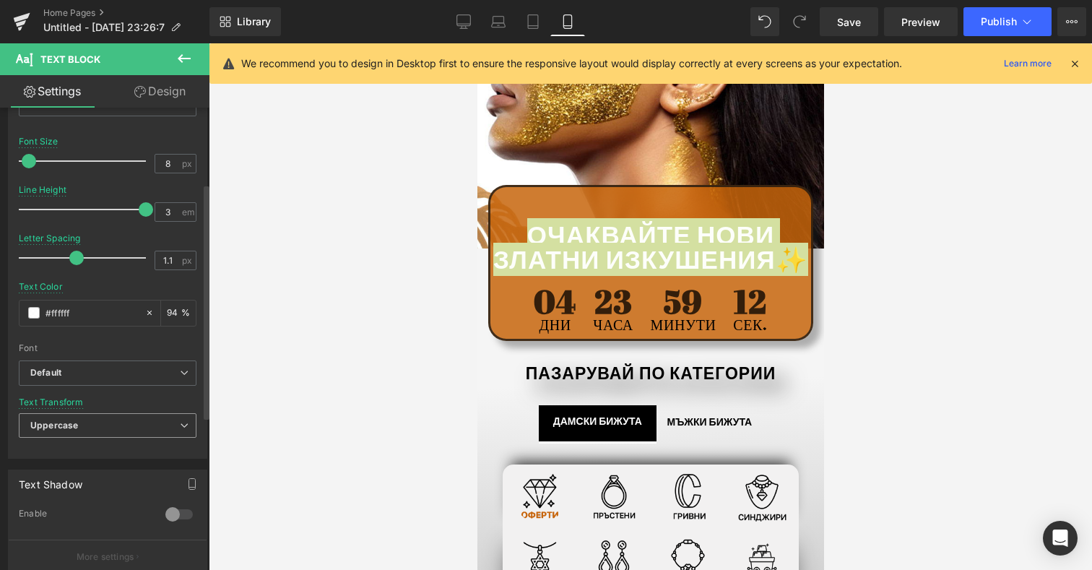
click at [186, 422] on span "Uppercase" at bounding box center [108, 425] width 178 height 25
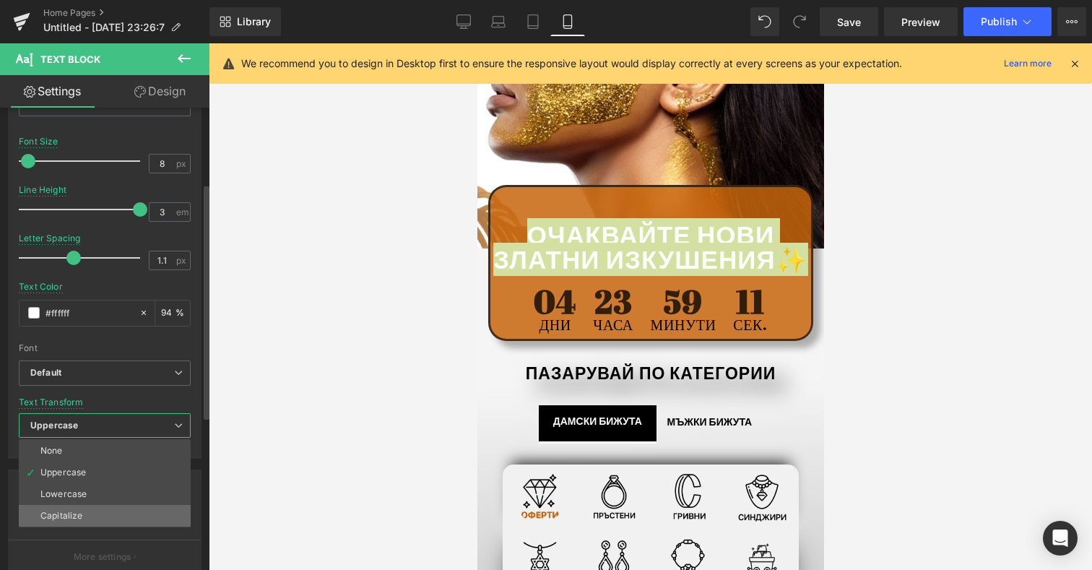
click at [134, 506] on li "Capitalize" at bounding box center [105, 516] width 172 height 22
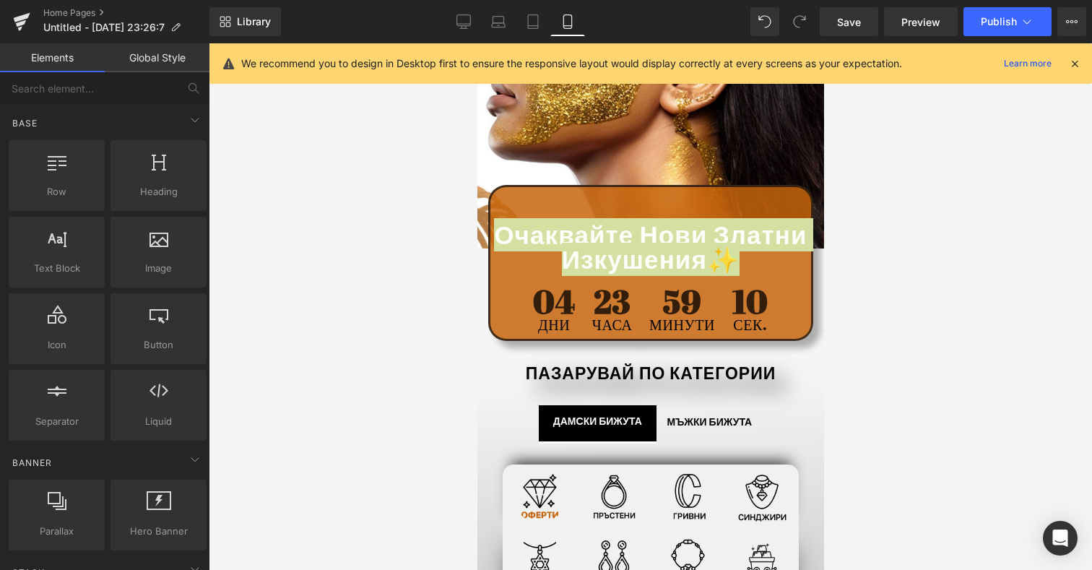
click at [370, 370] on div at bounding box center [650, 306] width 883 height 526
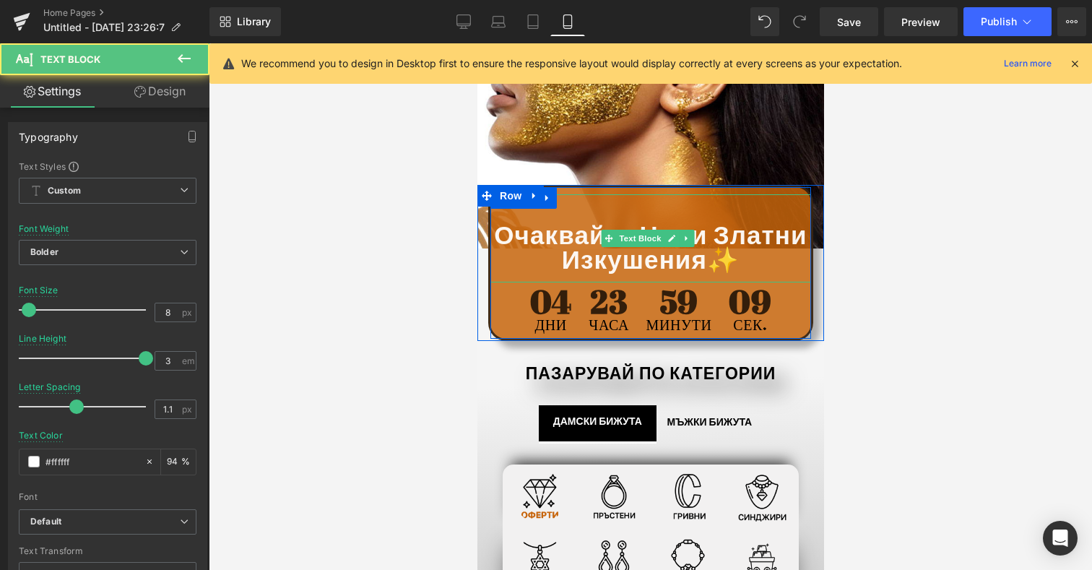
click at [589, 205] on div at bounding box center [650, 213] width 321 height 25
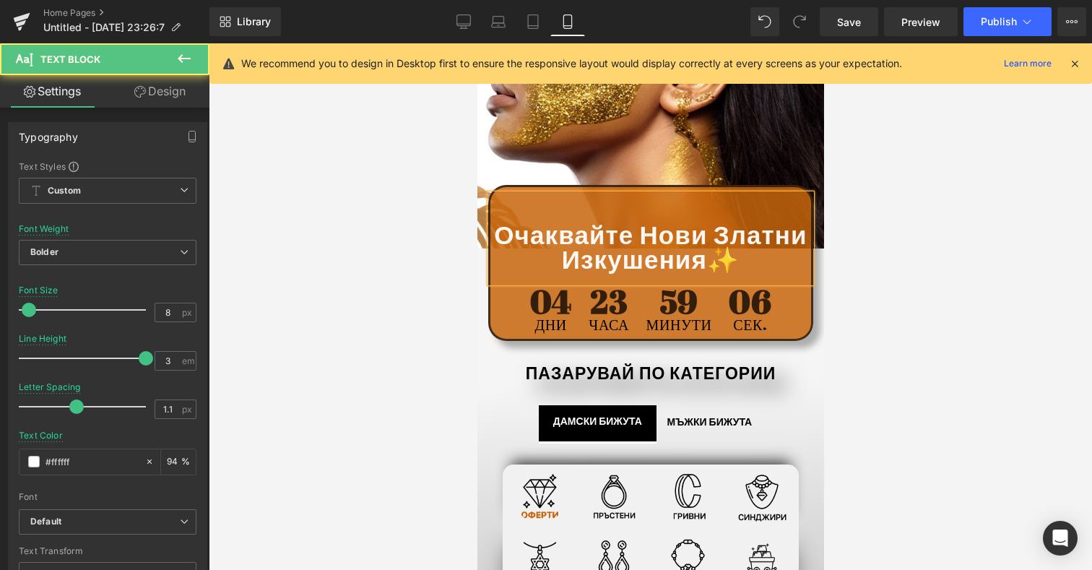
click at [526, 230] on div "Очаквайте нови златни изкушения✨" at bounding box center [650, 238] width 321 height 88
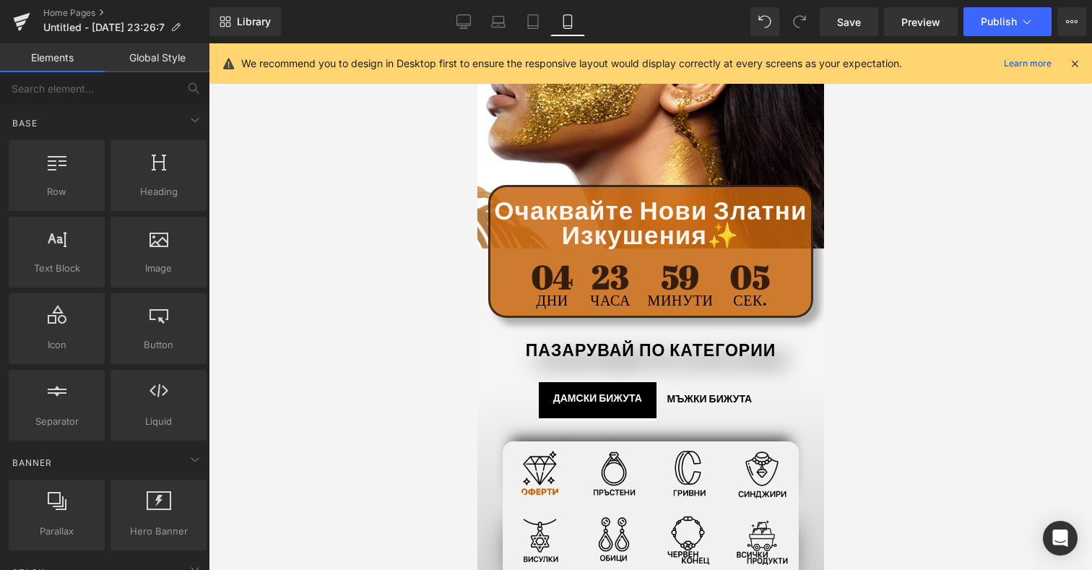
click at [423, 287] on div at bounding box center [650, 306] width 883 height 526
click at [472, 15] on link "Desktop" at bounding box center [463, 21] width 35 height 29
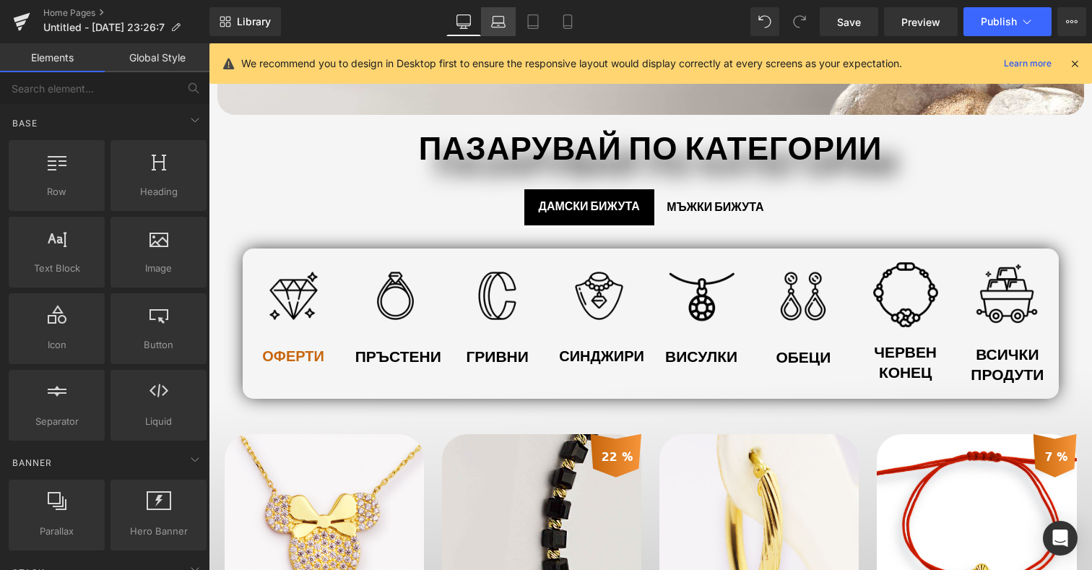
click at [501, 14] on link "Laptop" at bounding box center [498, 21] width 35 height 29
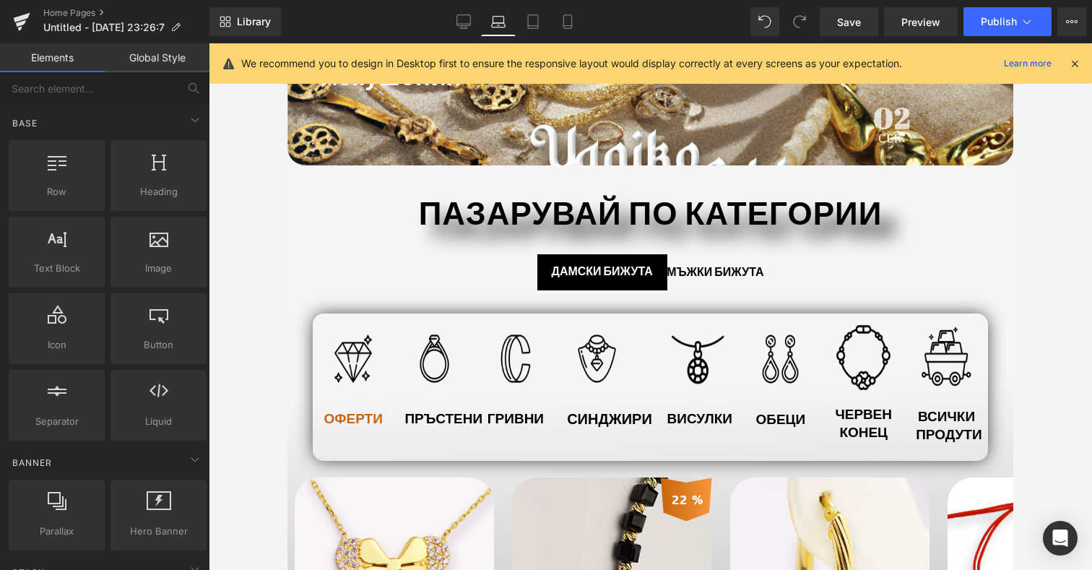
scroll to position [558, 0]
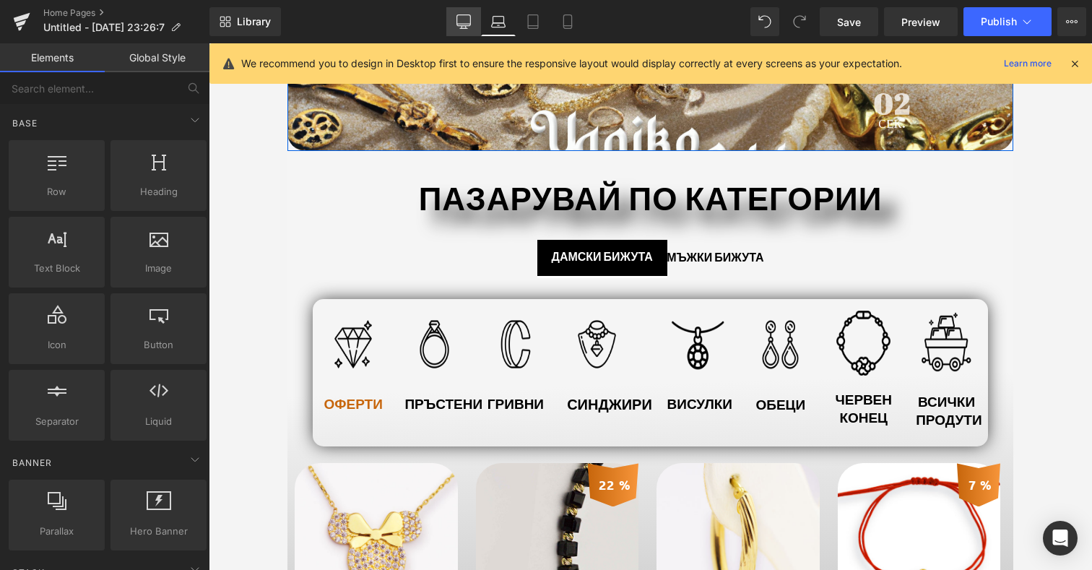
click at [477, 18] on link "Desktop" at bounding box center [463, 21] width 35 height 29
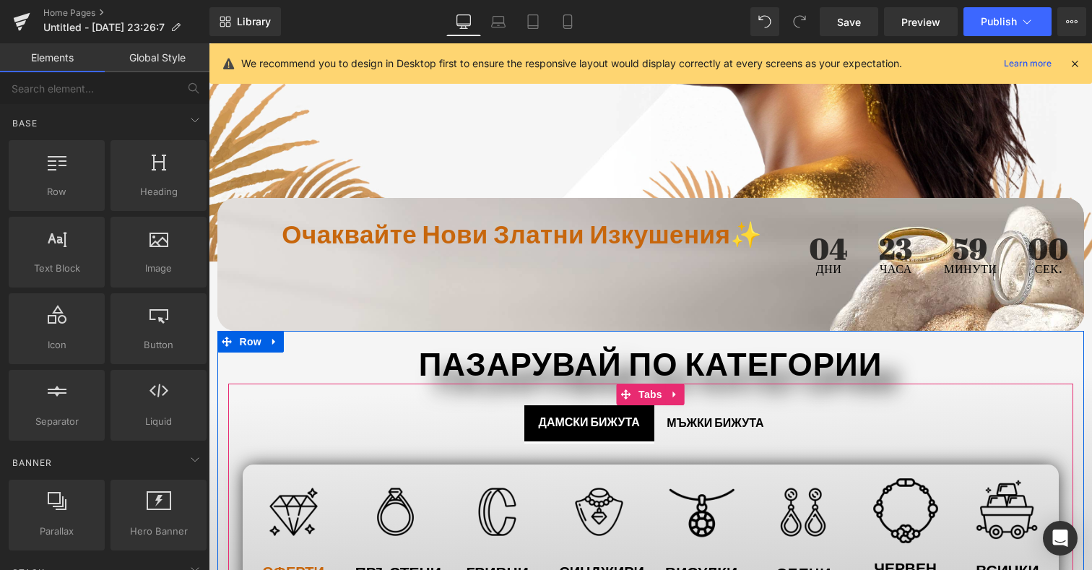
scroll to position [327, 0]
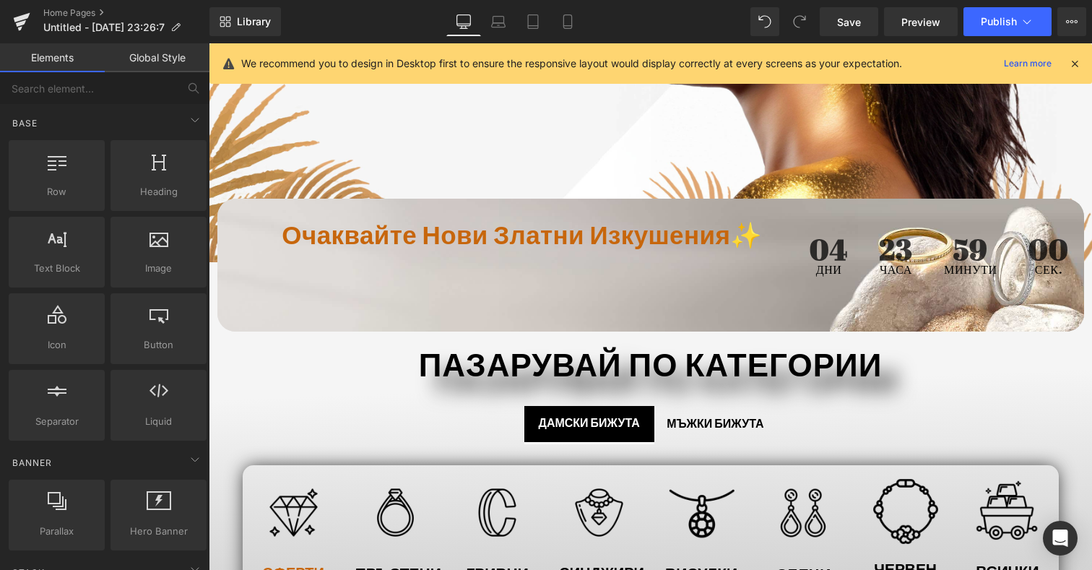
click at [484, 236] on div "Очаквайте нови златни изкушения✨ Text Block" at bounding box center [522, 235] width 545 height 26
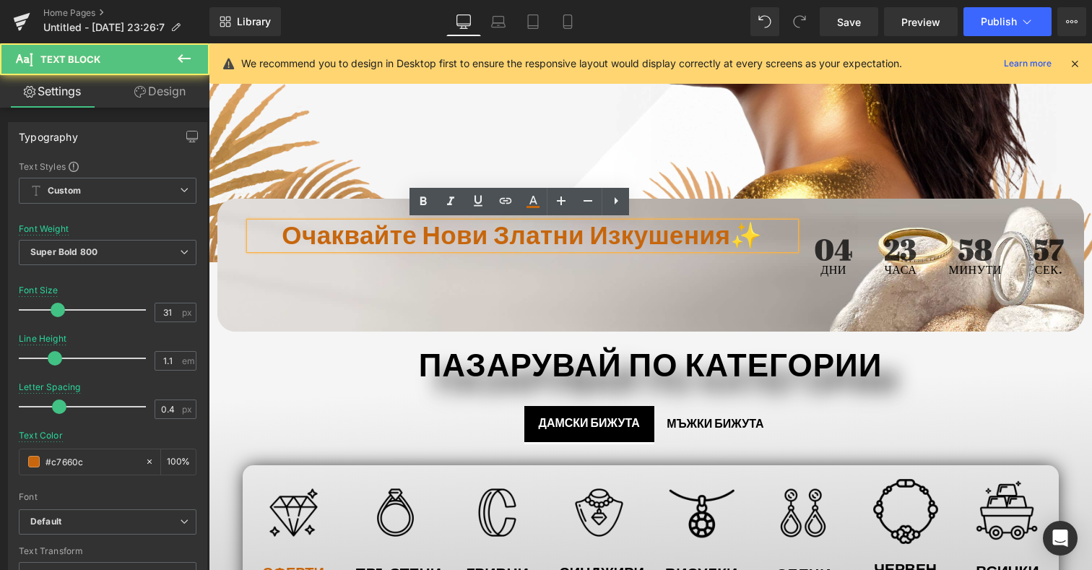
click at [772, 234] on div "Очаквайте нови златни изкушения✨" at bounding box center [522, 235] width 545 height 26
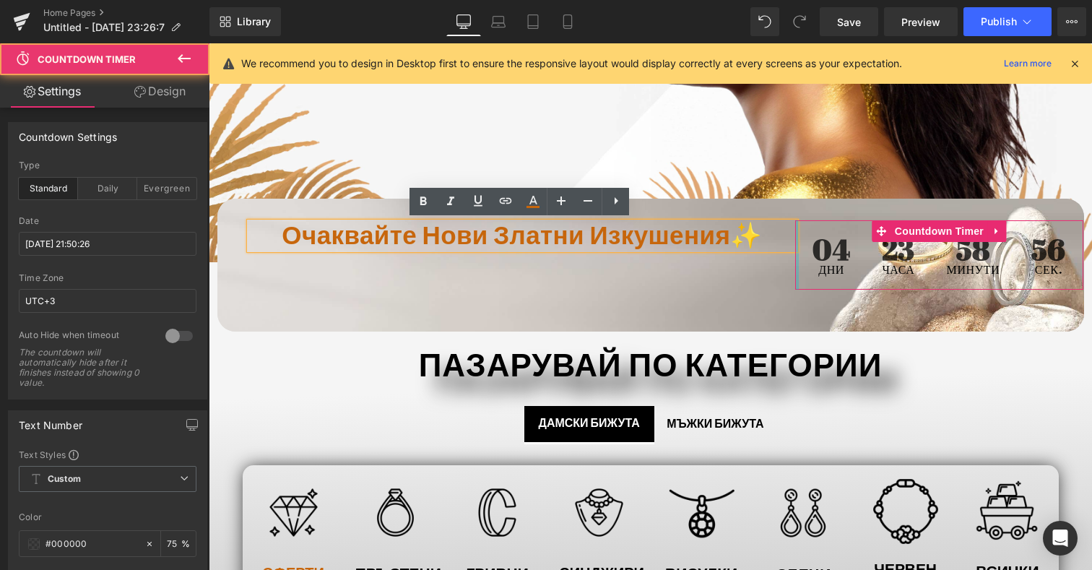
drag, startPoint x: 793, startPoint y: 233, endPoint x: 774, endPoint y: 233, distance: 18.8
click at [774, 233] on div "Очаквайте нови златни изкушения✨ Text Block 04 Дни 23 Часа 58 минути 56 сек. Co…" at bounding box center [650, 265] width 867 height 133
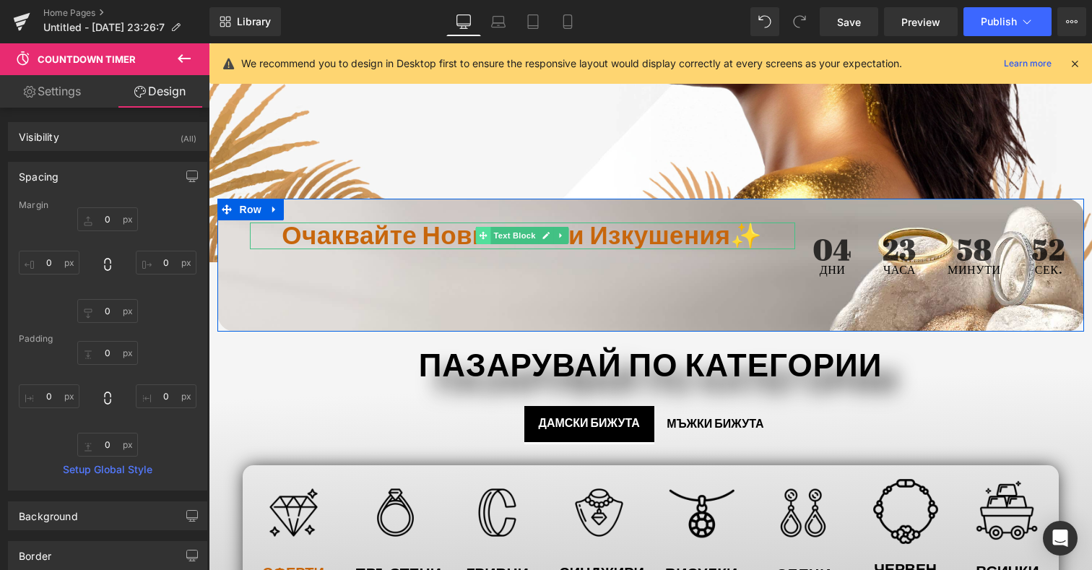
click at [479, 234] on icon at bounding box center [483, 235] width 8 height 8
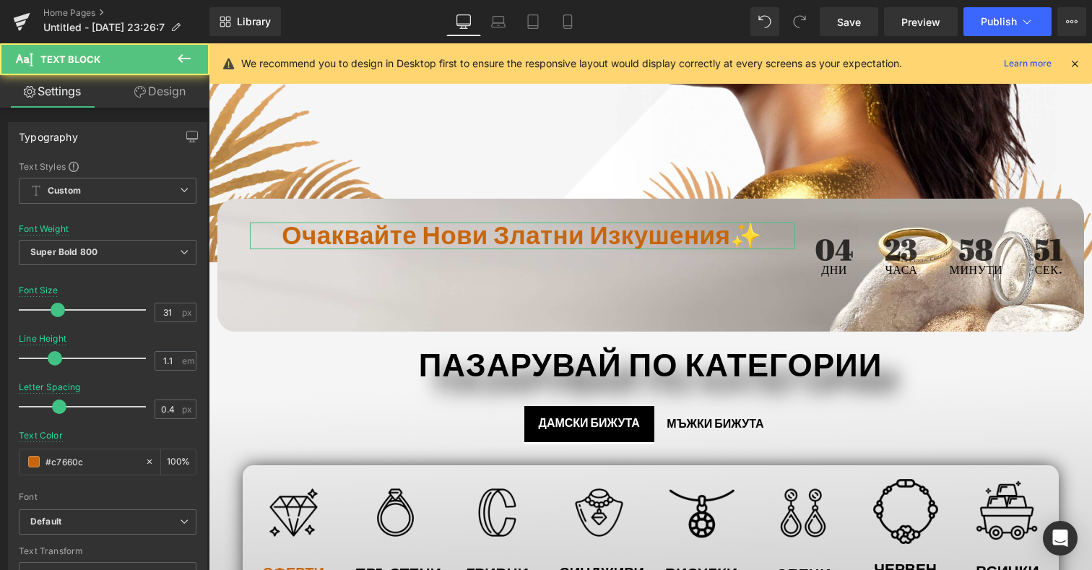
click at [130, 77] on link "Design" at bounding box center [160, 91] width 105 height 32
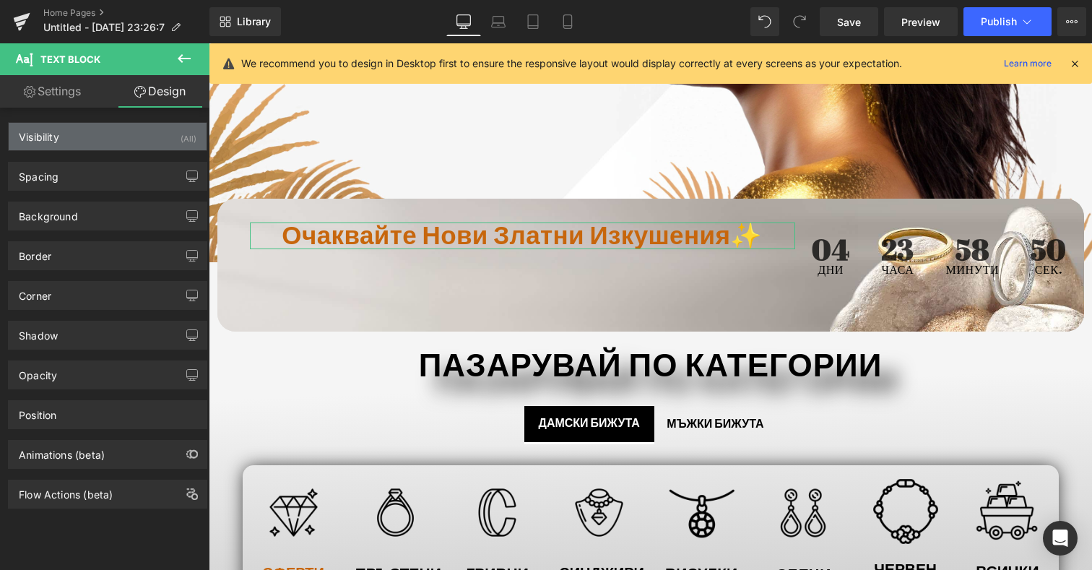
click at [138, 128] on div "Visibility (All)" at bounding box center [108, 136] width 198 height 27
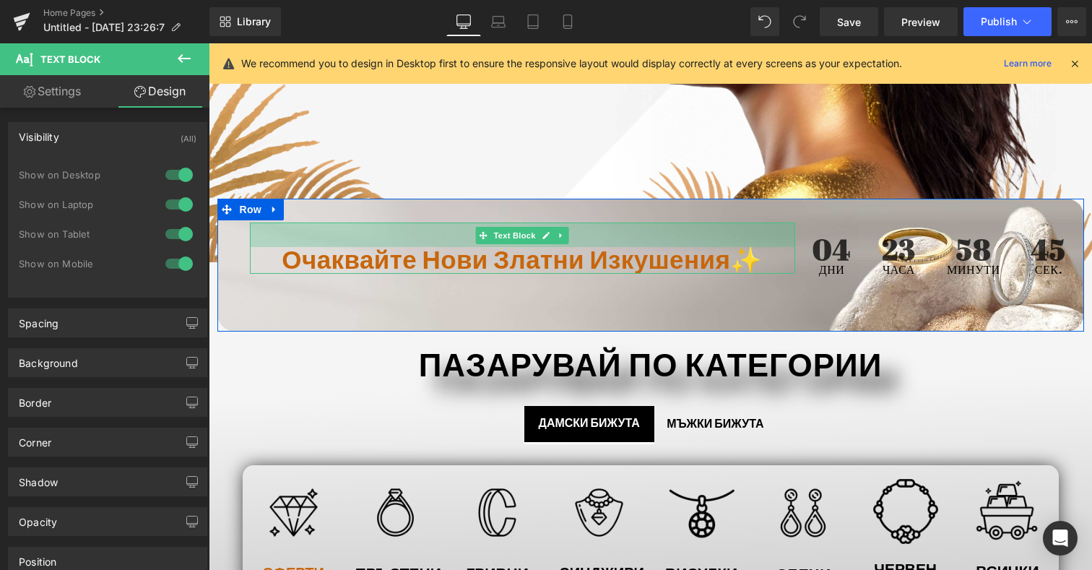
drag, startPoint x: 420, startPoint y: 222, endPoint x: 420, endPoint y: 246, distance: 24.6
click at [420, 246] on div "Очаквайте нови златни изкушения✨ Text Block 34px" at bounding box center [522, 247] width 545 height 51
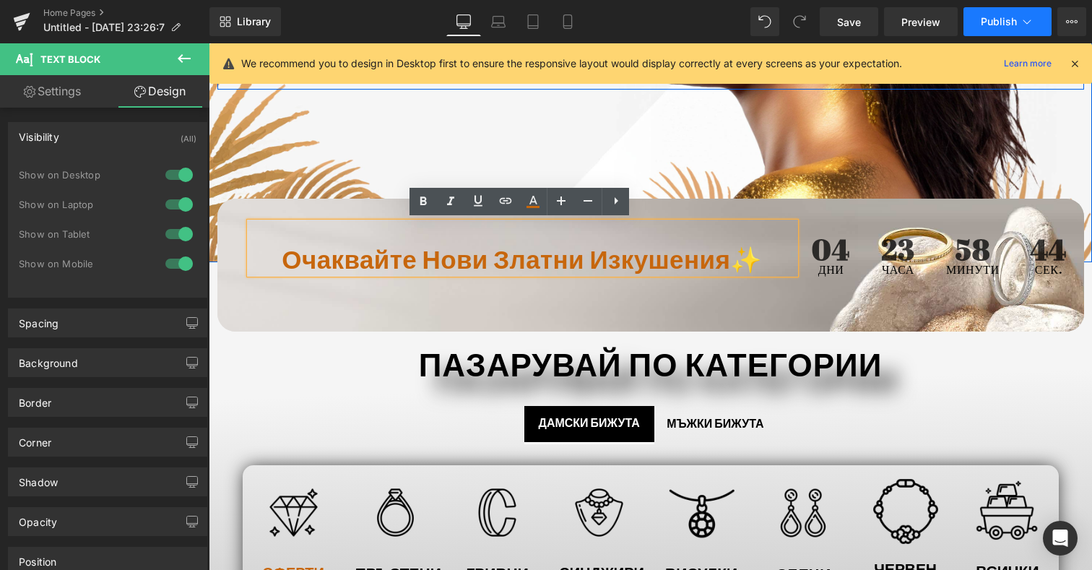
click at [1011, 30] on button "Publish" at bounding box center [1007, 21] width 88 height 29
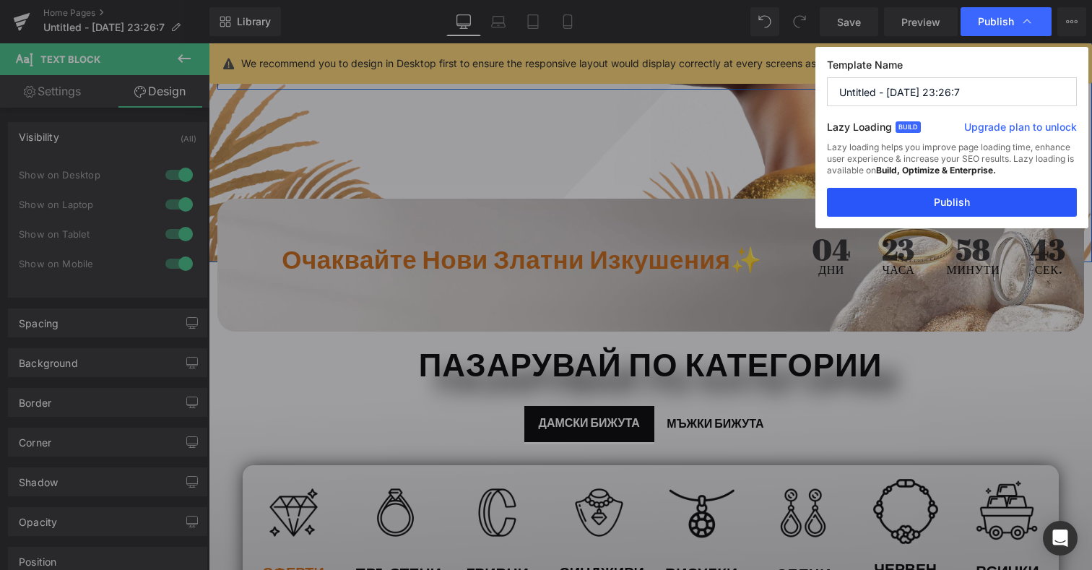
click at [958, 208] on button "Publish" at bounding box center [952, 202] width 250 height 29
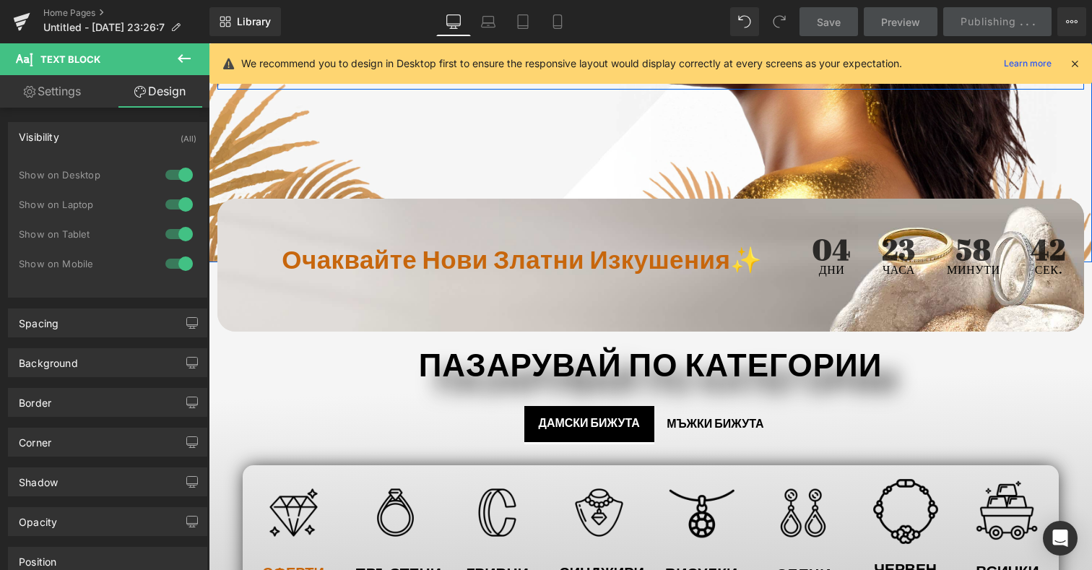
scroll to position [144, 0]
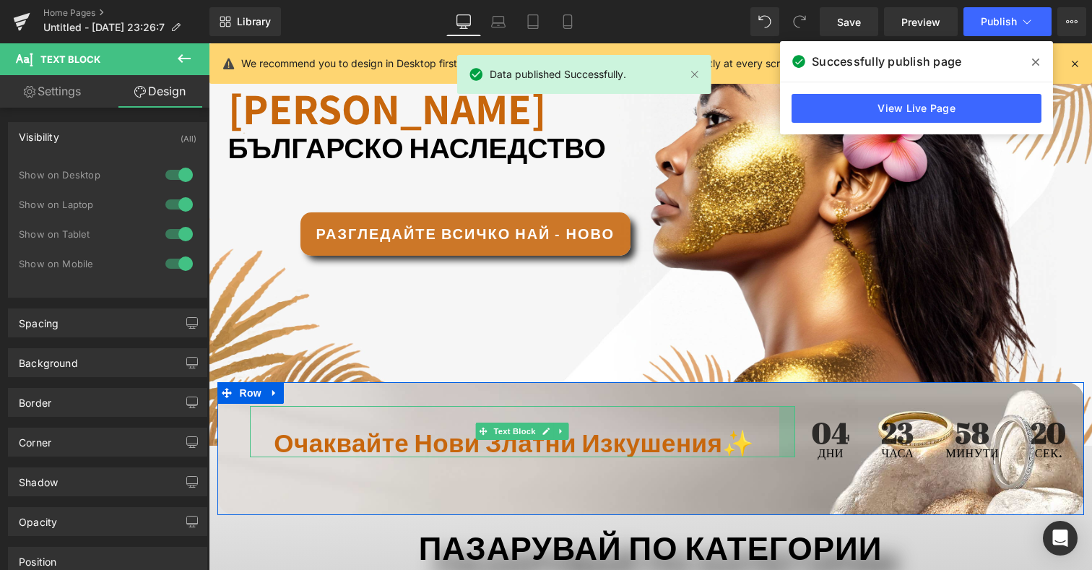
drag, startPoint x: 791, startPoint y: 430, endPoint x: 775, endPoint y: 430, distance: 15.9
click at [775, 430] on div "Очаквайте нови златни изкушения✨ Text Block 34px" at bounding box center [522, 431] width 545 height 51
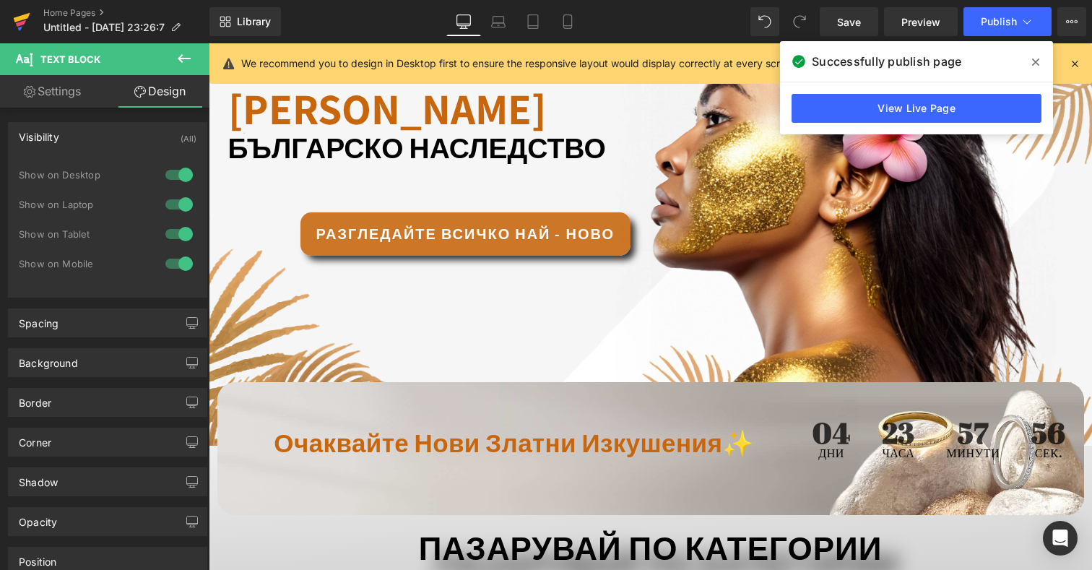
click at [31, 26] on link at bounding box center [21, 21] width 43 height 43
